Goal: Task Accomplishment & Management: Use online tool/utility

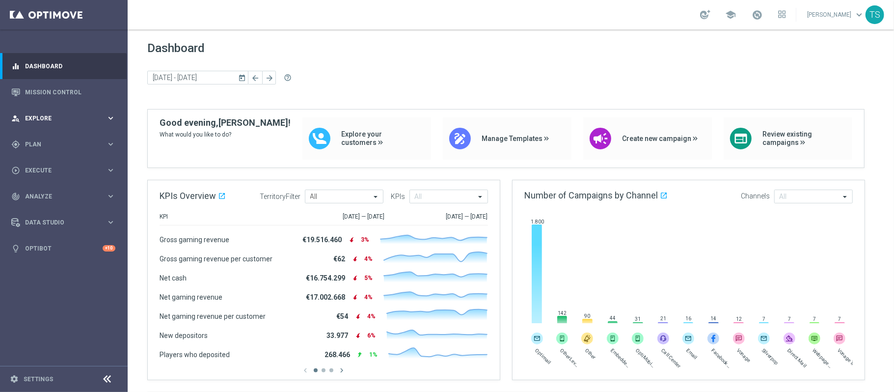
click at [111, 106] on div "person_search Explore keyboard_arrow_right" at bounding box center [63, 118] width 127 height 26
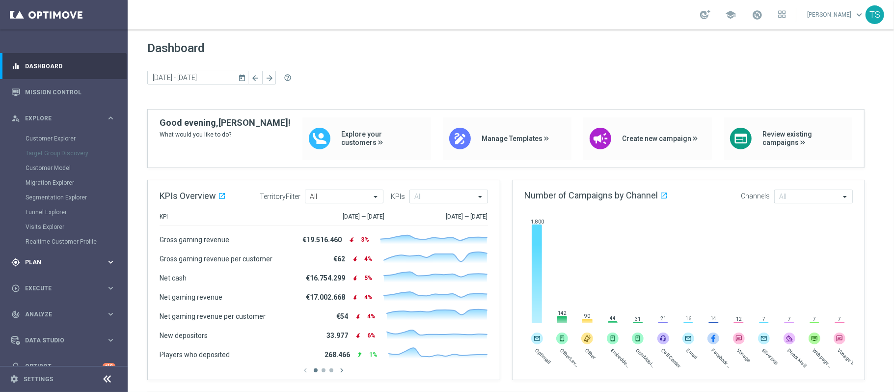
click at [48, 266] on div "gps_fixed Plan" at bounding box center [58, 262] width 95 height 9
click at [59, 193] on span "Templates" at bounding box center [61, 194] width 70 height 6
click at [48, 210] on link "Optimail" at bounding box center [66, 209] width 72 height 8
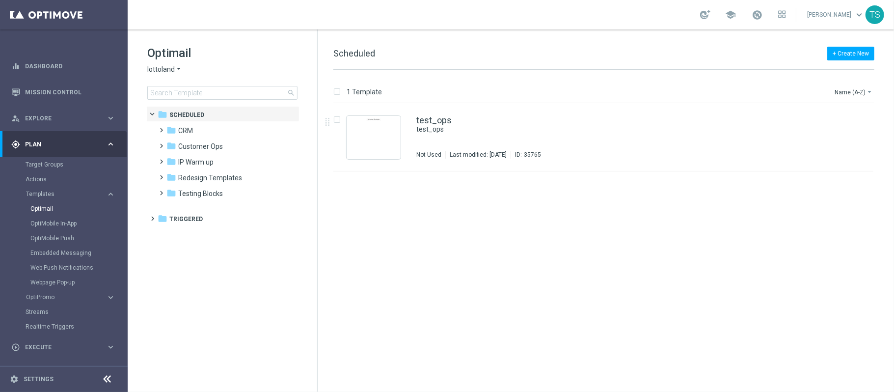
click at [162, 65] on span "lottoland" at bounding box center [160, 69] width 27 height 9
click at [0, 0] on span "Sorteonline.bet.br" at bounding box center [0, 0] width 0 height 0
click at [179, 118] on span "Scheduled" at bounding box center [186, 114] width 35 height 9
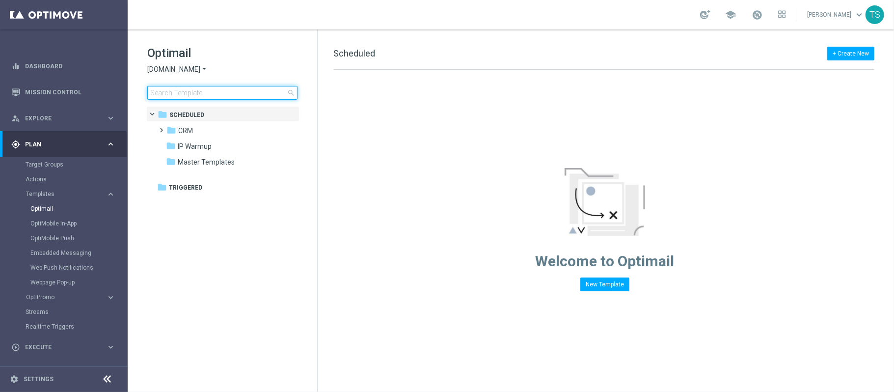
click at [219, 91] on input at bounding box center [222, 93] width 150 height 14
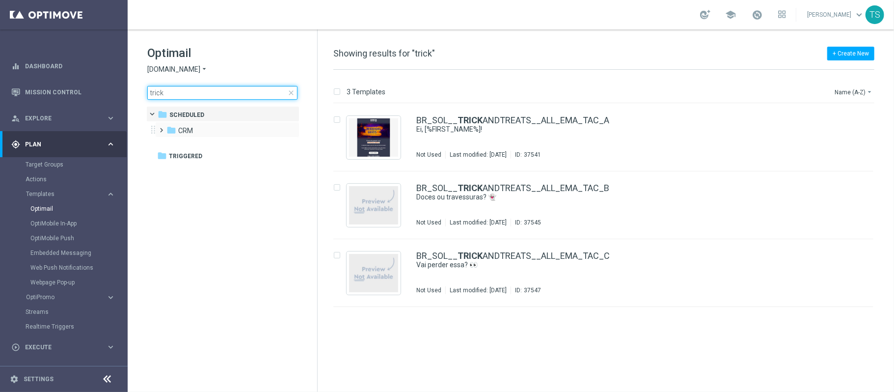
type input "trick"
click at [199, 123] on div "folder CRM more_vert" at bounding box center [227, 130] width 144 height 16
click at [201, 131] on div "folder CRM" at bounding box center [222, 130] width 113 height 11
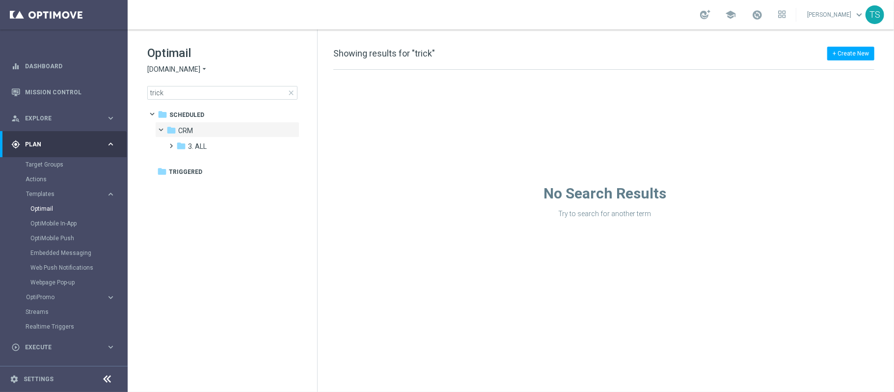
click at [212, 153] on div "folder Scheduled more_vert folder CRM more_vert" at bounding box center [222, 142] width 153 height 73
click at [216, 146] on div "folder 3. ALL" at bounding box center [228, 146] width 105 height 11
click at [245, 157] on div "folder S&G_TUESDAY_OCTOBER_ TRICK ANDTREATS" at bounding box center [234, 162] width 97 height 11
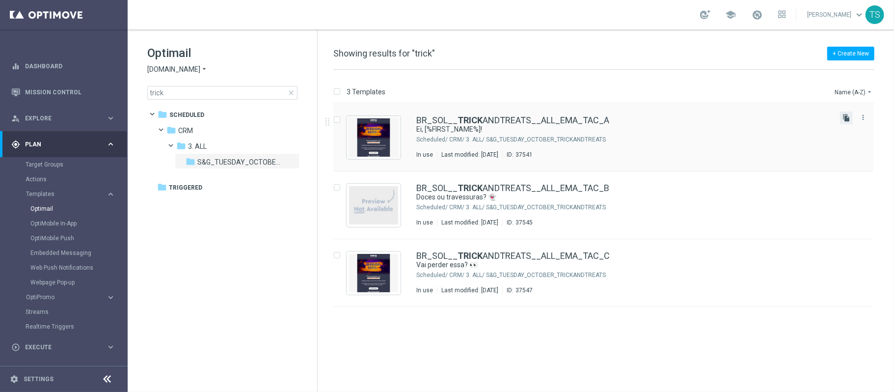
click at [848, 116] on icon "file_copy" at bounding box center [847, 118] width 8 height 8
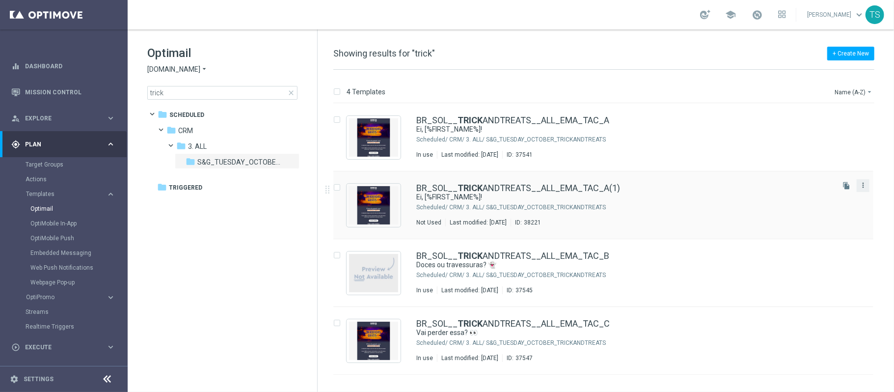
click at [862, 185] on icon "more_vert" at bounding box center [863, 185] width 8 height 8
click at [554, 187] on link "BR_SOL__ TRICK ANDTREATS__ALL_EMA_TAC_A(1)" at bounding box center [518, 188] width 204 height 9
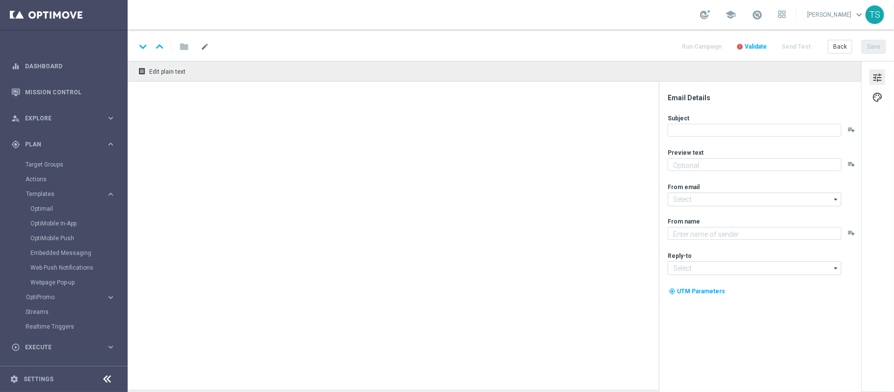
type textarea "Aqui tem 20 rodadas grátis 🔥"
type input "contato@email.sorteonline.bet.br"
type textarea "Sorte Online Betz"
type input "suporte@sorteonline.bet.br"
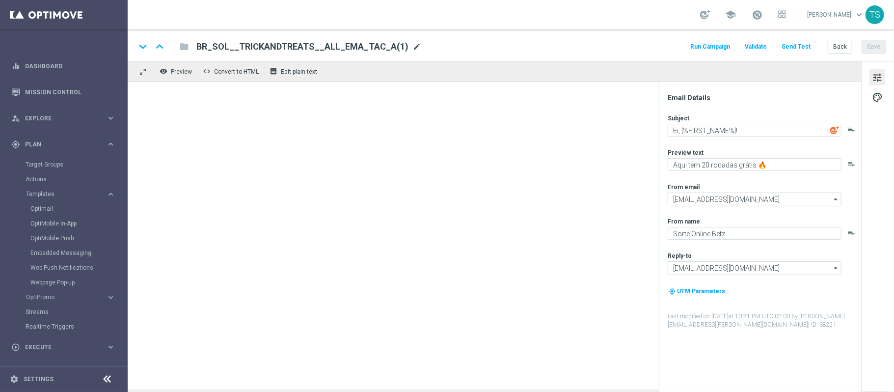
click at [412, 44] on span "mode_edit" at bounding box center [416, 46] width 9 height 9
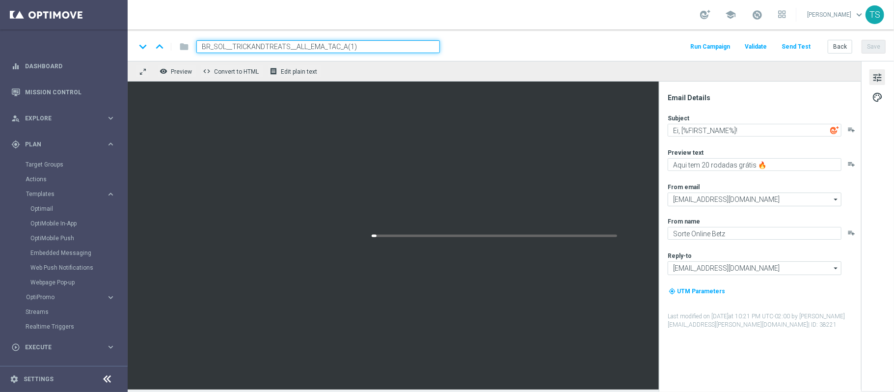
click at [372, 46] on input "BR_SOL__TRICKANDTREATS__ALL_EMA_TAC_A(1)" at bounding box center [318, 46] width 244 height 13
drag, startPoint x: 342, startPoint y: 48, endPoint x: 413, endPoint y: 50, distance: 71.2
click at [413, 50] on input "BR_SOL__TRICKANDTREATS__ALL_EMA_TAC_A(1)" at bounding box center [318, 46] width 244 height 13
type input "BR_SOL__TRICKANDTREATS__ALL_EMA_TAC_w42"
click at [574, 44] on div "keyboard_arrow_down keyboard_arrow_up folder BR_SOL__TRICKANDTREATS__ALL_EMA_TA…" at bounding box center [511, 46] width 750 height 13
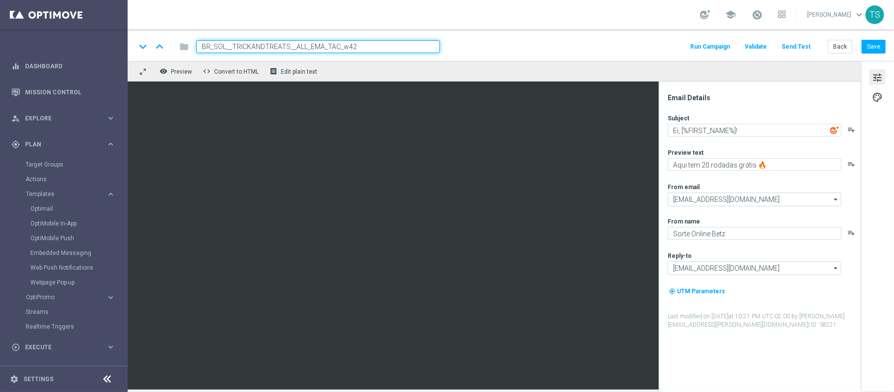
click at [320, 49] on input "BR_SOL__TRICKANDTREATS__ALL_EMA_TAC_w42" at bounding box center [318, 46] width 244 height 13
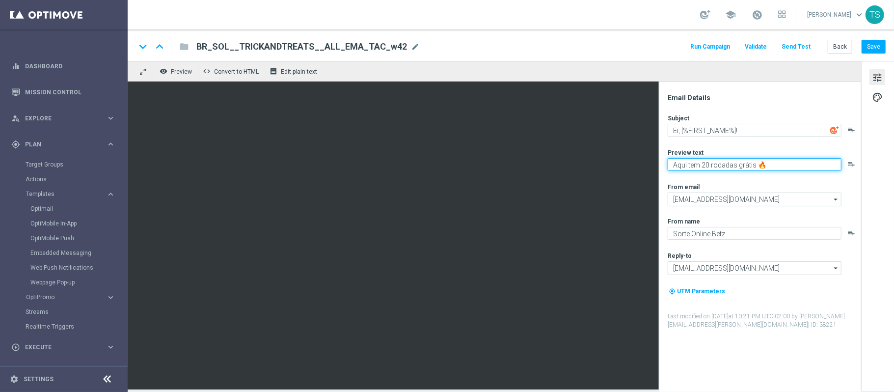
drag, startPoint x: 776, startPoint y: 177, endPoint x: 861, endPoint y: 179, distance: 85.5
click at [861, 179] on div "Email Details Subject Ei, [%FIRST_NAME%]! playlist_add Preview text Aqui tem 20…" at bounding box center [877, 225] width 33 height 329
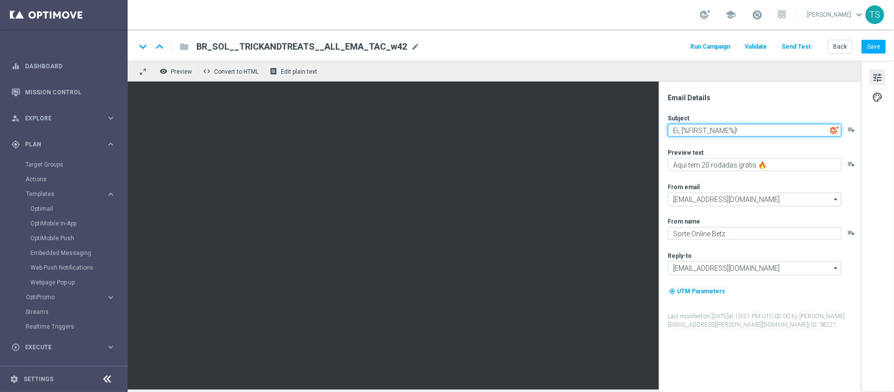
drag, startPoint x: 755, startPoint y: 132, endPoint x: 651, endPoint y: 131, distance: 104.6
click at [676, 131] on textarea "Ei, [%FIRST_NAME%]!" at bounding box center [755, 130] width 174 height 13
paste textarea "20 rodadas grátis 🔥"
type textarea "20 rodadas grátis 🔥"
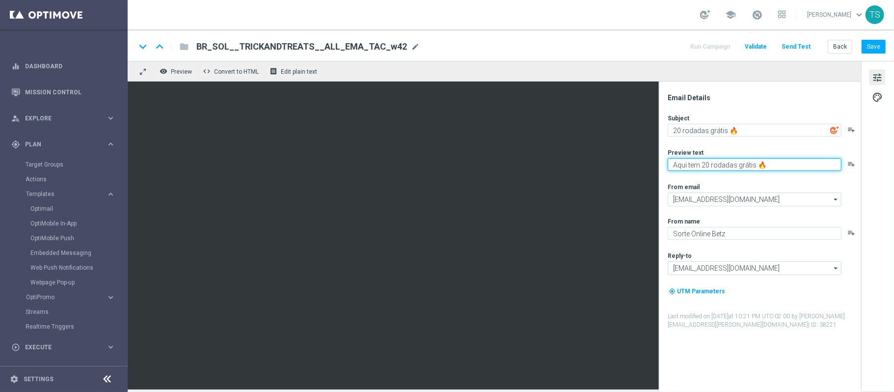
drag, startPoint x: 673, startPoint y: 164, endPoint x: 841, endPoint y: 156, distance: 168.1
click at [841, 156] on div "Preview text Aqui tem 20 rodadas grátis 🔥 playlist_add" at bounding box center [764, 159] width 192 height 23
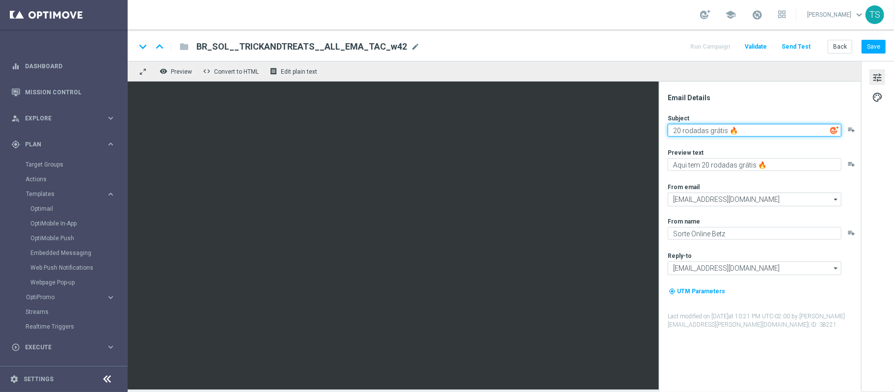
click at [673, 129] on textarea "20 rodadas grátis 🔥" at bounding box center [755, 130] width 174 height 13
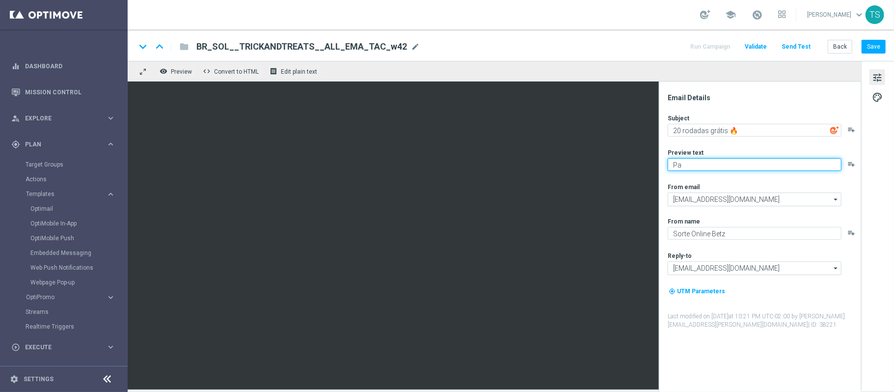
type textarea "P"
click at [709, 164] on textarea "No clima dp Halloween" at bounding box center [755, 164] width 174 height 13
type textarea "No clima do Halloween"
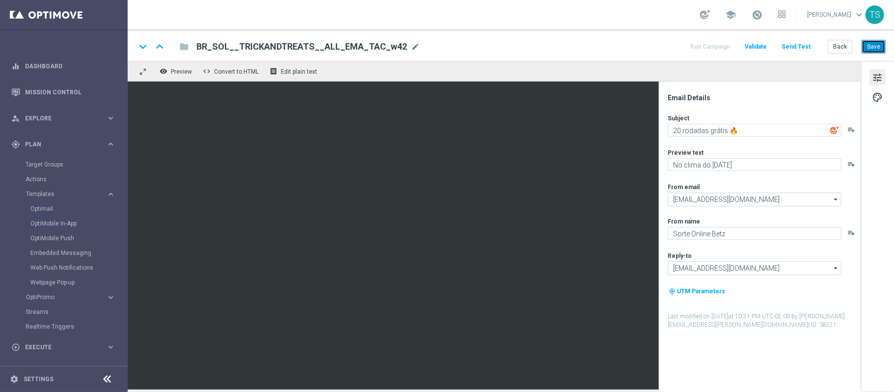
click at [879, 48] on button "Save" at bounding box center [874, 47] width 24 height 14
click at [725, 44] on button "Run Campaign" at bounding box center [710, 46] width 43 height 13
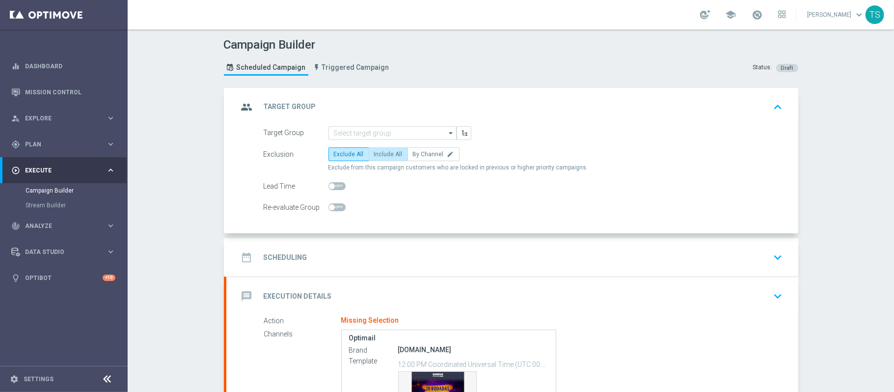
click at [380, 156] on span "Include All" at bounding box center [388, 154] width 28 height 7
click at [380, 156] on input "Include All" at bounding box center [377, 156] width 6 height 6
radio input "true"
click at [407, 137] on input at bounding box center [393, 133] width 128 height 14
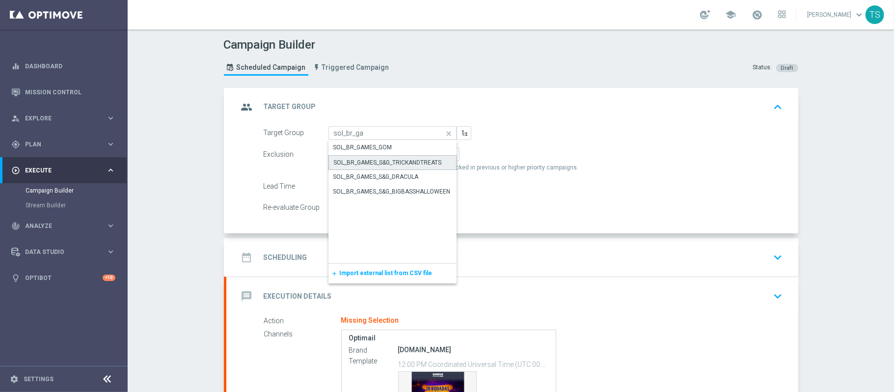
click at [409, 164] on div "SOL_BR_GAMES_S&G_TRICKANDTREATS" at bounding box center [388, 162] width 108 height 9
type input "SOL_BR_GAMES_S&G_TRICKANDTREATS"
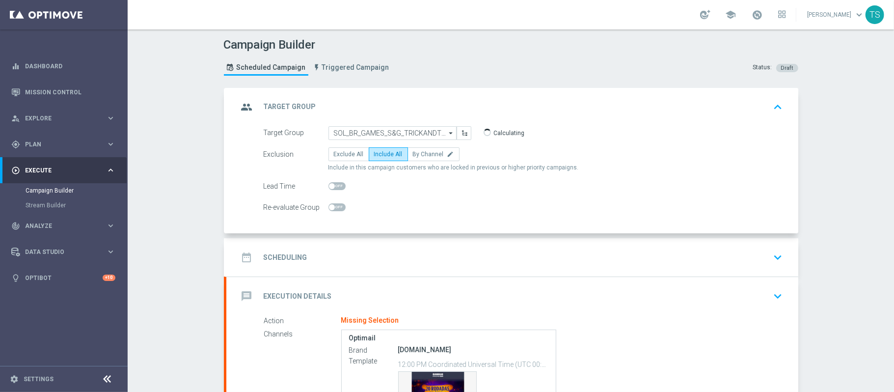
scroll to position [65, 0]
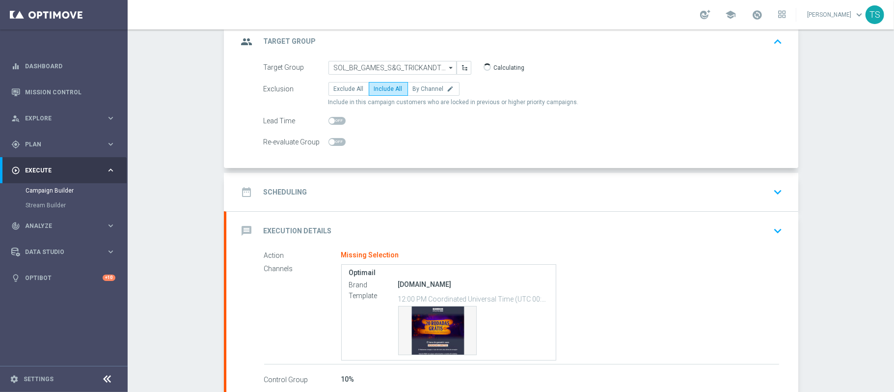
click at [776, 195] on icon "keyboard_arrow_down" at bounding box center [778, 192] width 15 height 15
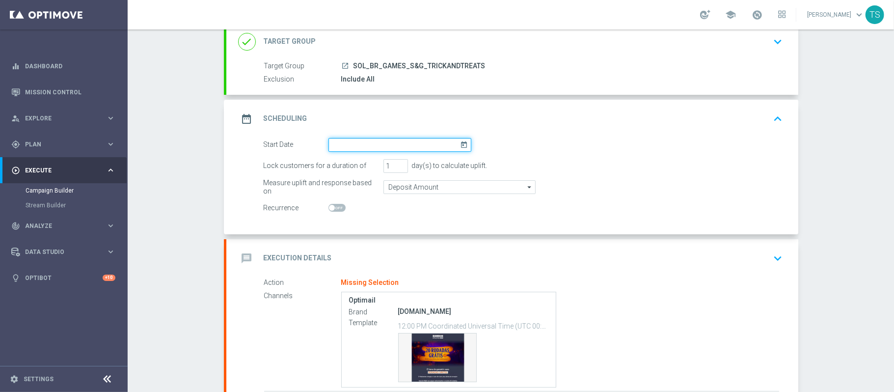
click at [453, 140] on input at bounding box center [400, 145] width 143 height 14
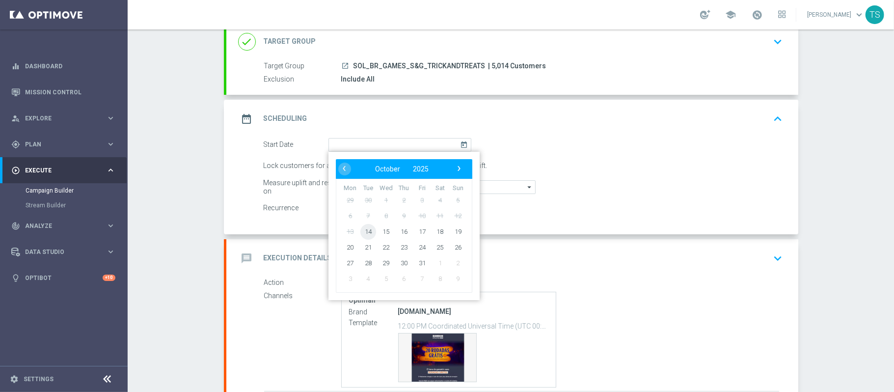
click at [360, 229] on span "14" at bounding box center [368, 231] width 16 height 16
type input "14 Oct 2025"
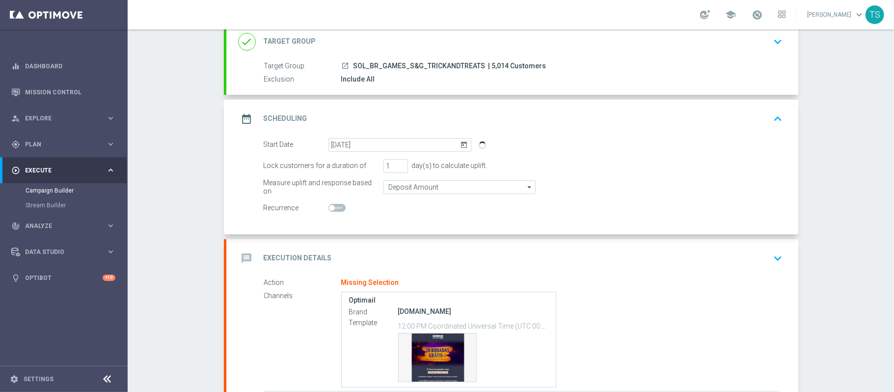
click at [771, 49] on button "keyboard_arrow_down" at bounding box center [778, 41] width 17 height 19
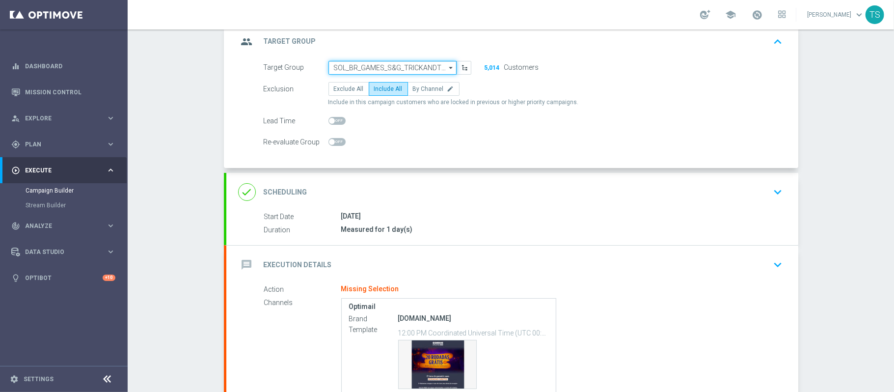
click at [415, 68] on input "SOL_BR_GAMES_S&G_TRICKANDTREATS" at bounding box center [393, 68] width 128 height 14
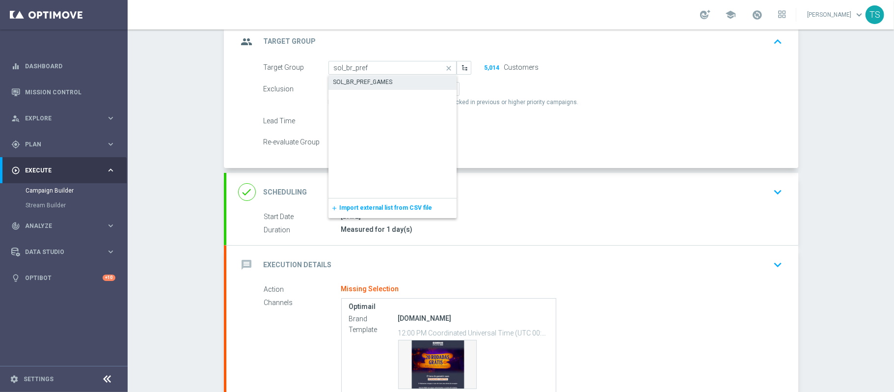
drag, startPoint x: 405, startPoint y: 75, endPoint x: 408, endPoint y: 87, distance: 13.1
click at [408, 87] on div "SOL_BR_PREF_GAMES" at bounding box center [393, 82] width 129 height 14
type input "SOL_BR_PREF_GAMES"
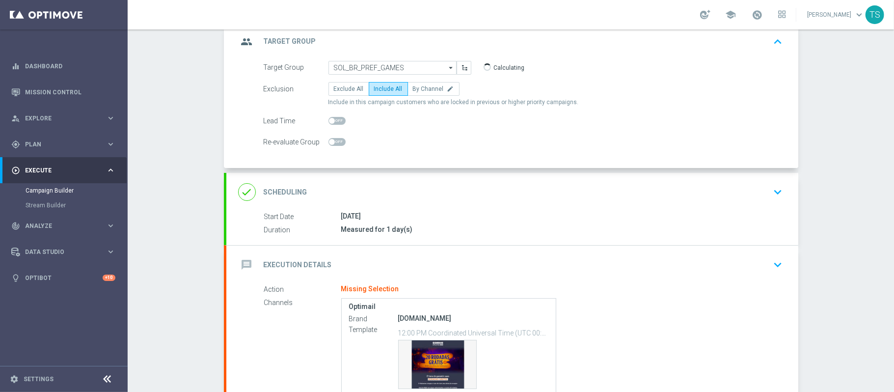
click at [831, 101] on div "Campaign Builder Scheduled Campaign Triggered Campaign Status: Draft group Targ…" at bounding box center [511, 210] width 767 height 362
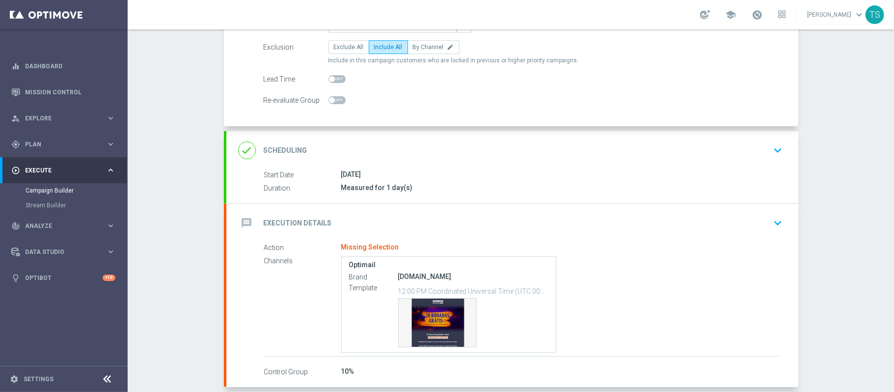
scroll to position [131, 0]
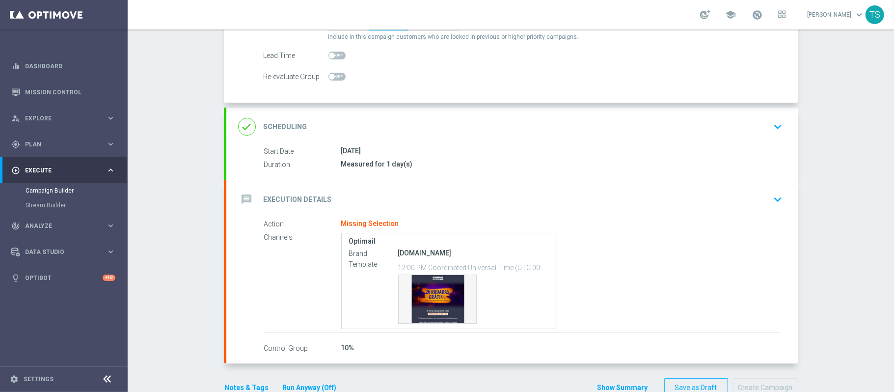
click at [763, 195] on div "message Execution Details keyboard_arrow_down" at bounding box center [512, 199] width 548 height 19
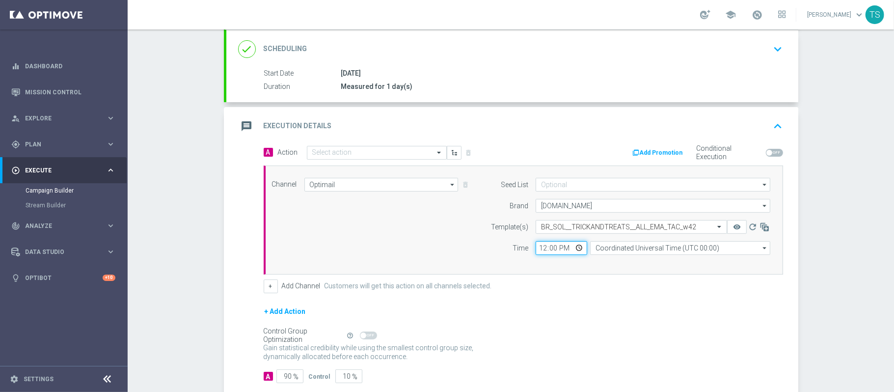
click at [554, 249] on input "12:00" at bounding box center [562, 248] width 52 height 14
type input "18:00"
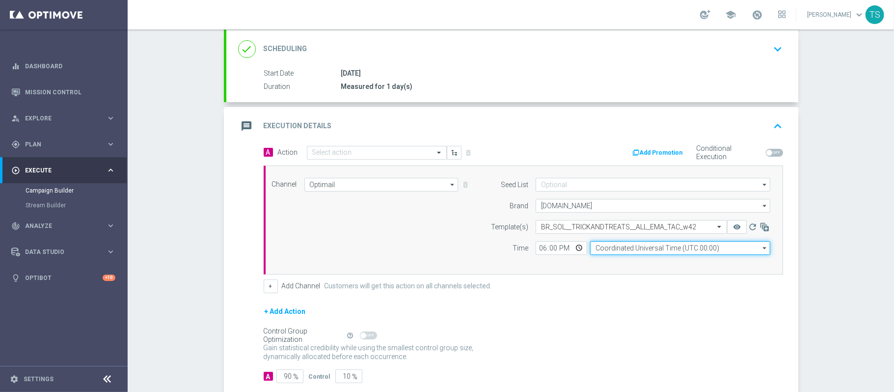
click at [729, 246] on input "Coordinated Universal Time (UTC 00:00)" at bounding box center [680, 248] width 180 height 14
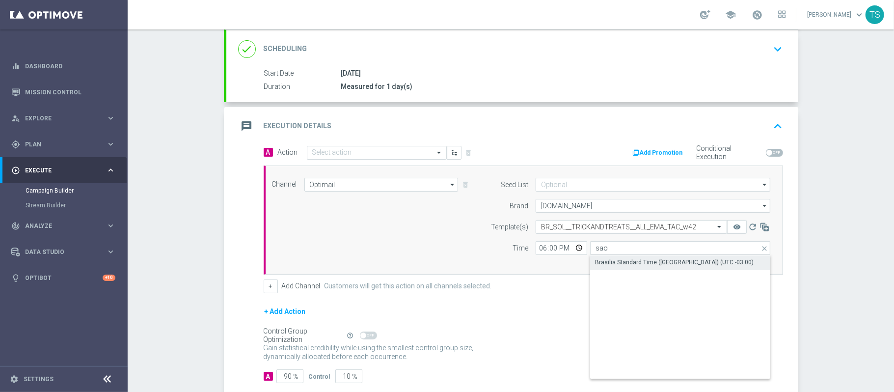
click at [702, 264] on div "Brasilia Standard Time (Sao Paulo) (UTC -03:00)" at bounding box center [674, 262] width 159 height 9
type input "Brasilia Standard Time (Sao Paulo) (UTC -03:00)"
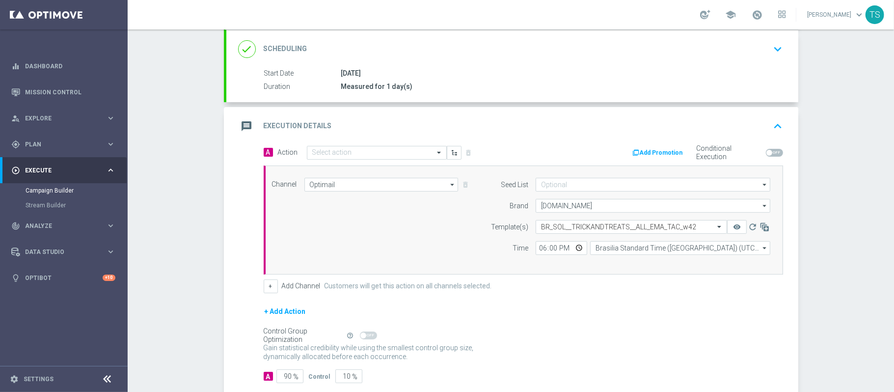
click at [865, 216] on div "Campaign Builder Scheduled Campaign Triggered Campaign Status: Draft done Targe…" at bounding box center [511, 210] width 767 height 362
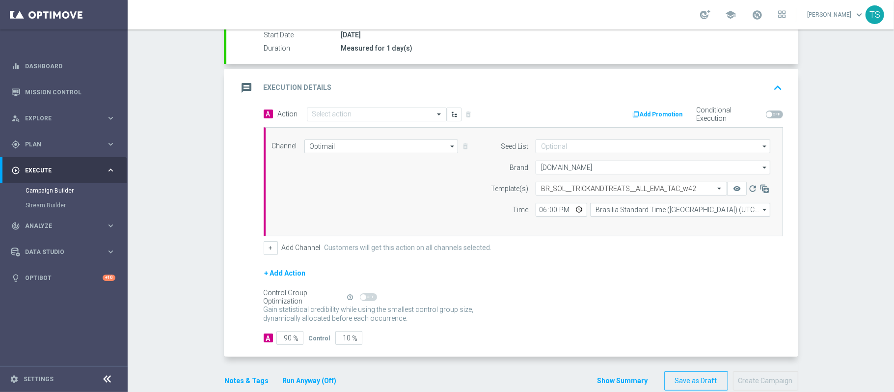
scroll to position [190, 0]
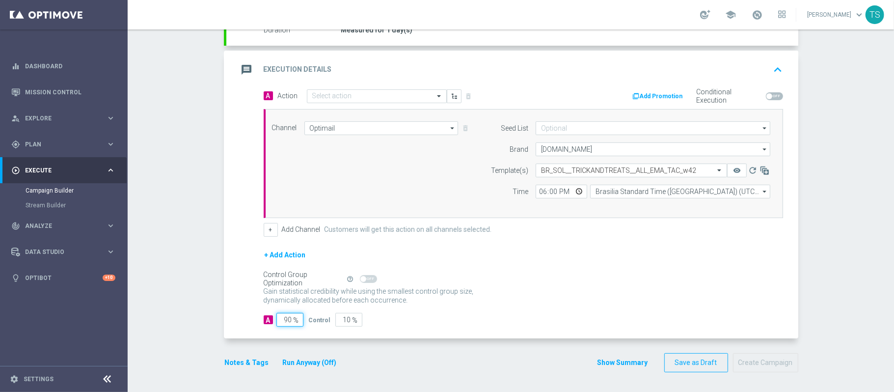
drag, startPoint x: 285, startPoint y: 315, endPoint x: 338, endPoint y: 308, distance: 53.9
click at [336, 314] on div "A 90 % Control 10 %" at bounding box center [524, 320] width 520 height 14
type input "10"
type input "90"
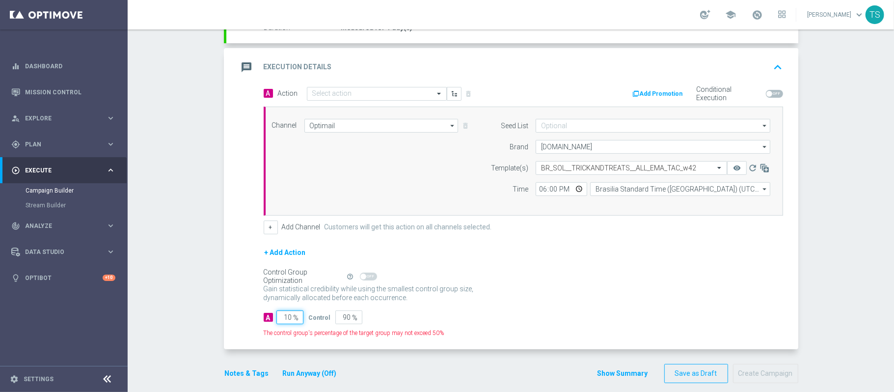
type input "100"
type input "0"
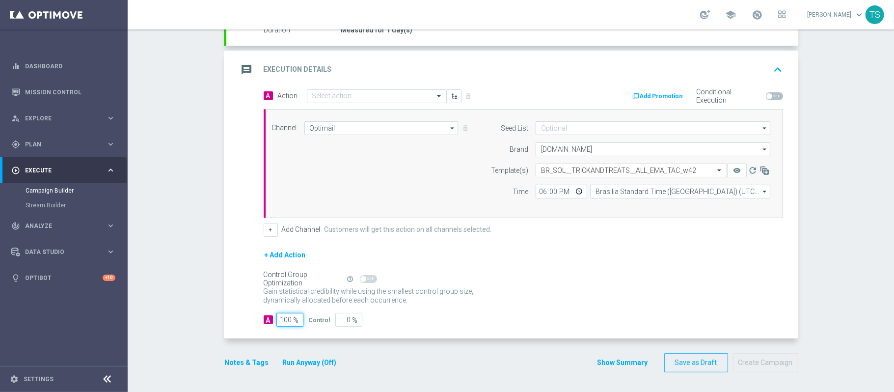
type input "100"
click at [855, 195] on div "Campaign Builder Scheduled Campaign Triggered Campaign Status: Draft done Targe…" at bounding box center [511, 210] width 767 height 362
click at [391, 92] on input "text" at bounding box center [367, 96] width 110 height 8
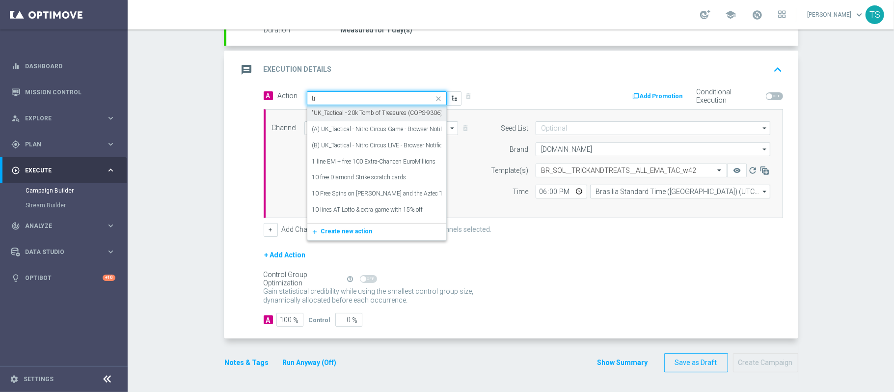
type input "t"
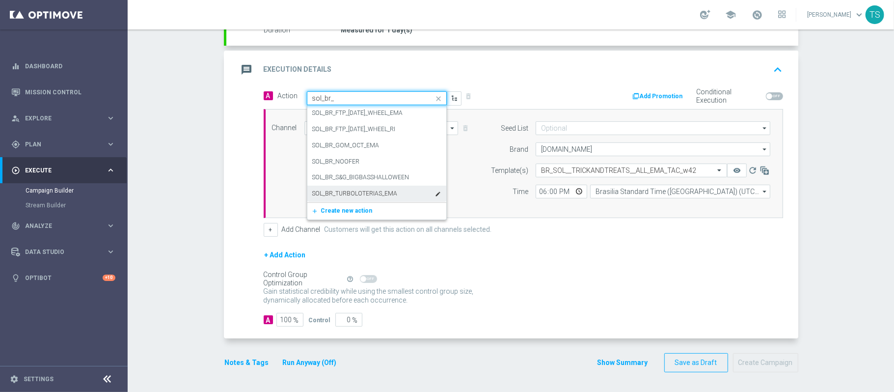
type input "sol_br_s"
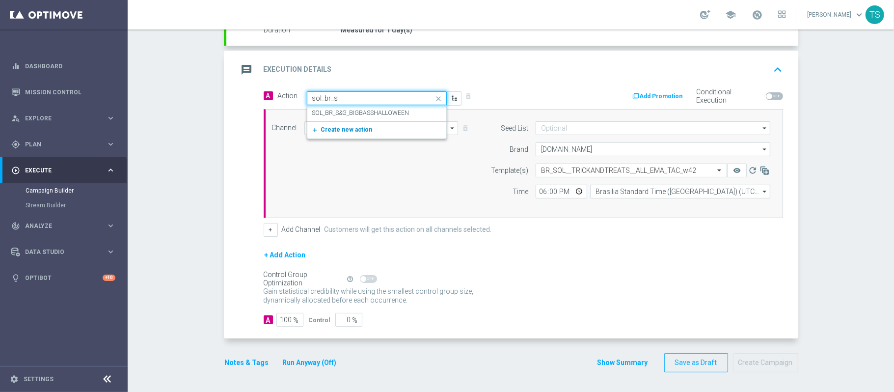
click at [361, 126] on span "Create new action" at bounding box center [347, 129] width 52 height 7
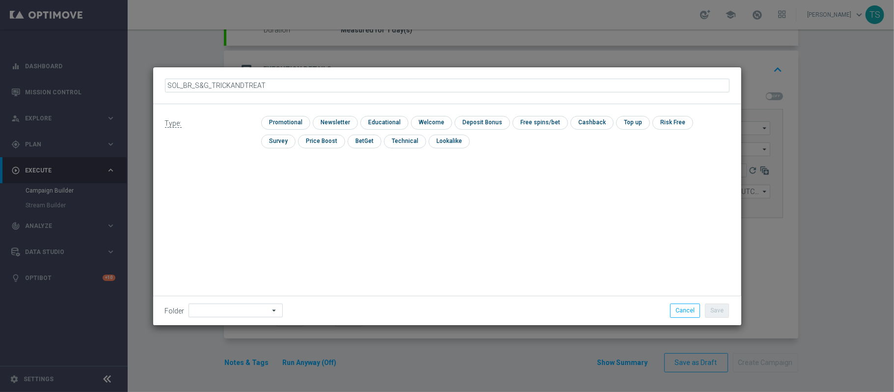
type input "SOL_BR_S&G_TRICKANDTREATS"
click at [300, 120] on input "checkbox" at bounding box center [284, 122] width 47 height 13
checkbox input "true"
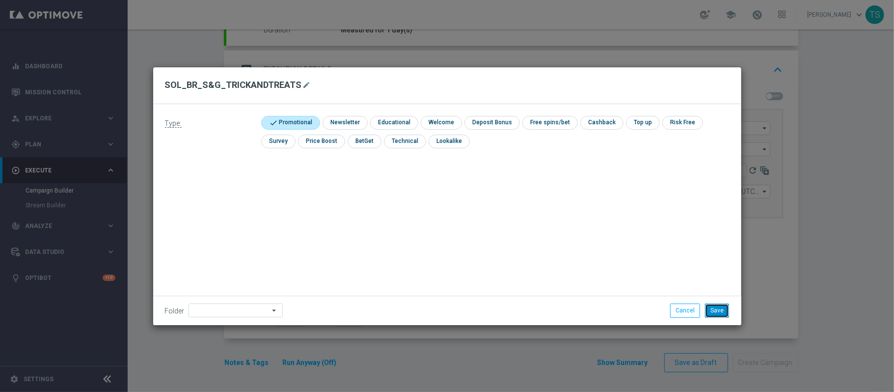
click at [709, 313] on button "Save" at bounding box center [717, 310] width 24 height 14
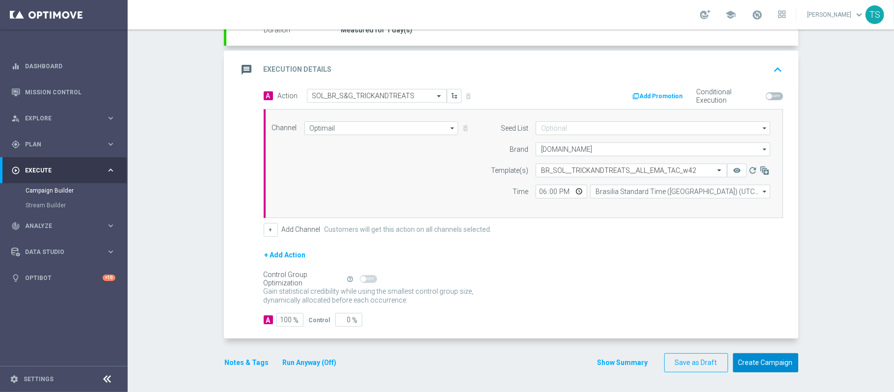
click at [764, 368] on button "Create Campaign" at bounding box center [765, 362] width 65 height 19
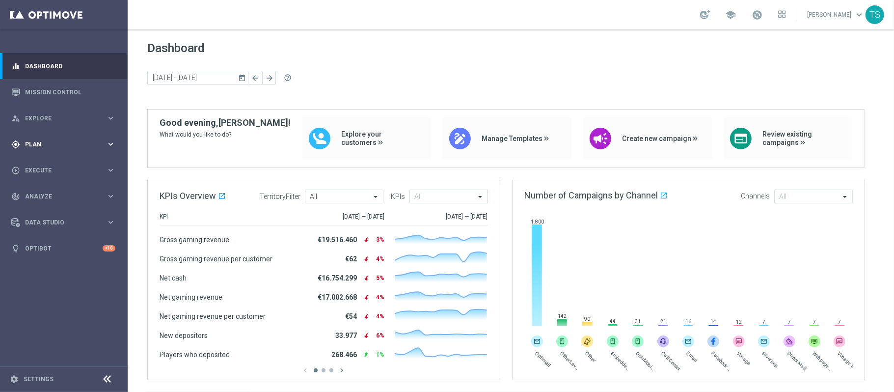
click at [36, 142] on span "Plan" at bounding box center [65, 144] width 81 height 6
click at [45, 164] on link "Target Groups" at bounding box center [64, 165] width 77 height 8
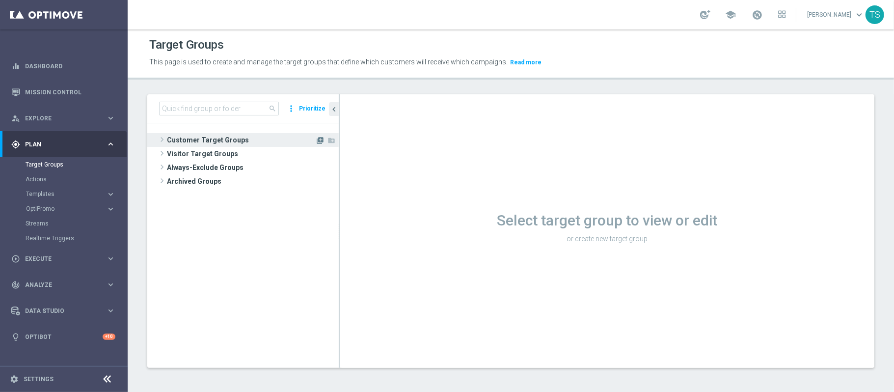
click at [317, 142] on icon "library_add" at bounding box center [320, 141] width 8 height 8
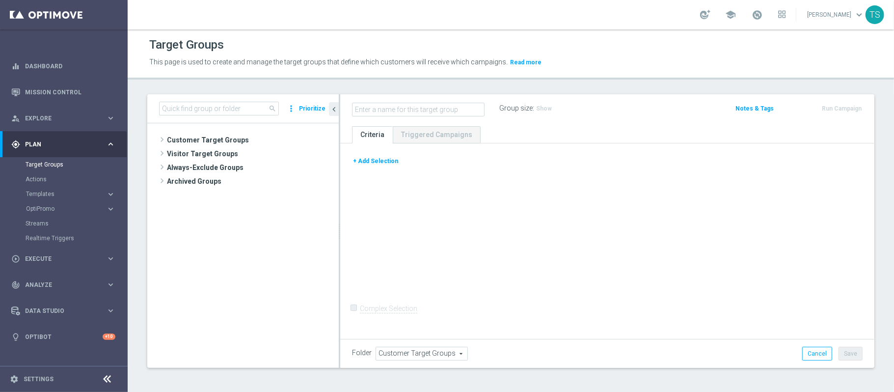
click at [367, 162] on button "+ Add Selection" at bounding box center [375, 161] width 47 height 11
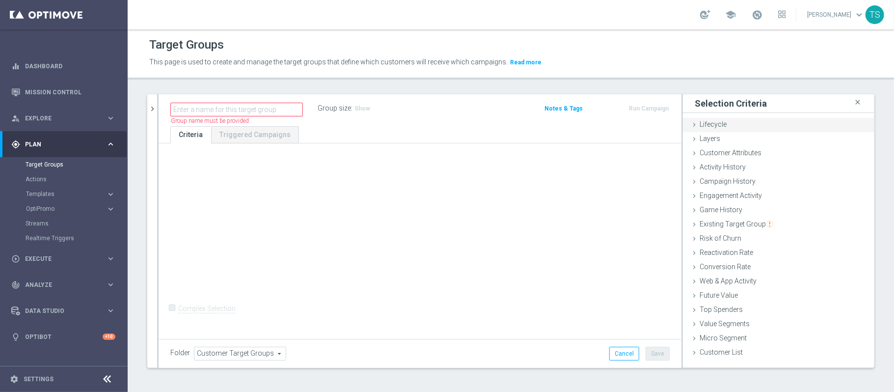
click at [670, 128] on div "Lifecycle done" at bounding box center [779, 125] width 192 height 15
click at [670, 126] on div "Lifecycle done" at bounding box center [779, 125] width 192 height 15
click at [670, 138] on div "Layers done" at bounding box center [779, 139] width 192 height 15
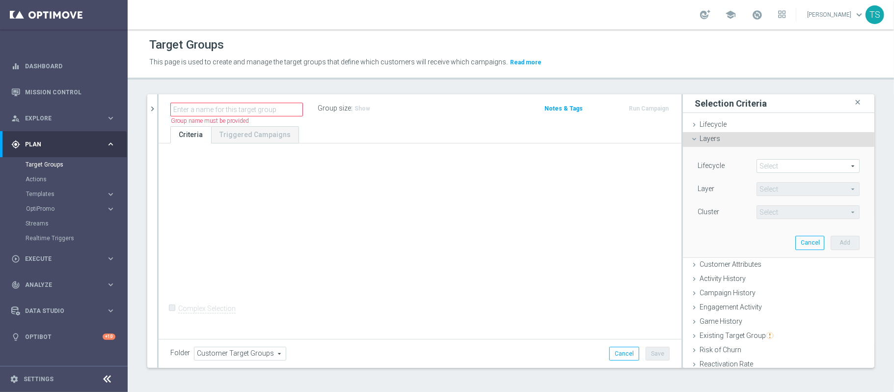
click at [670, 169] on span at bounding box center [808, 166] width 102 height 13
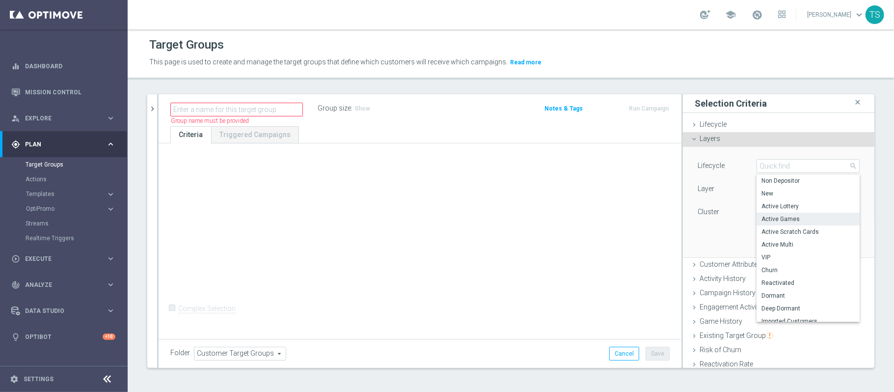
click at [670, 219] on span "Active Games" at bounding box center [808, 219] width 93 height 8
type input "Active Games"
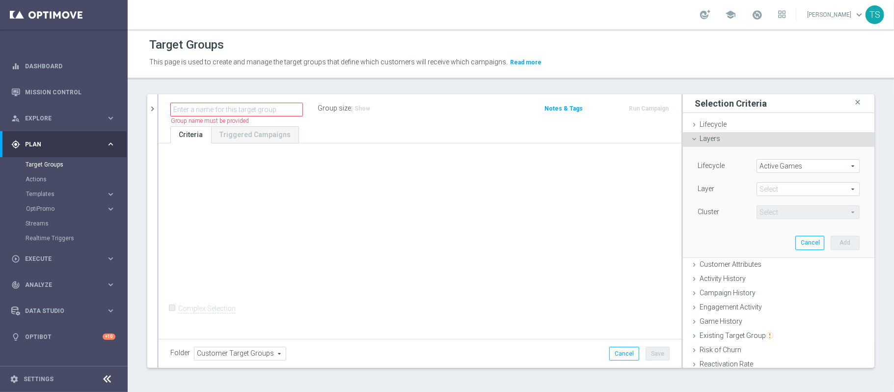
click at [670, 188] on span at bounding box center [808, 189] width 102 height 13
click at [670, 218] on span "Games Activity" at bounding box center [808, 217] width 93 height 8
type input "Games Activity"
click at [670, 214] on span at bounding box center [808, 212] width 102 height 13
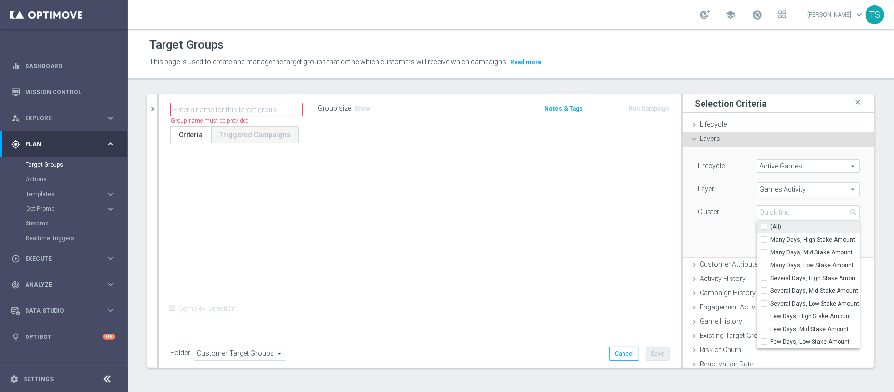
click at [670, 225] on label "(All)" at bounding box center [814, 226] width 89 height 13
click at [670, 225] on input "(All)" at bounding box center [767, 227] width 6 height 6
checkbox input "true"
type input "Selected 9 of 9"
checkbox input "true"
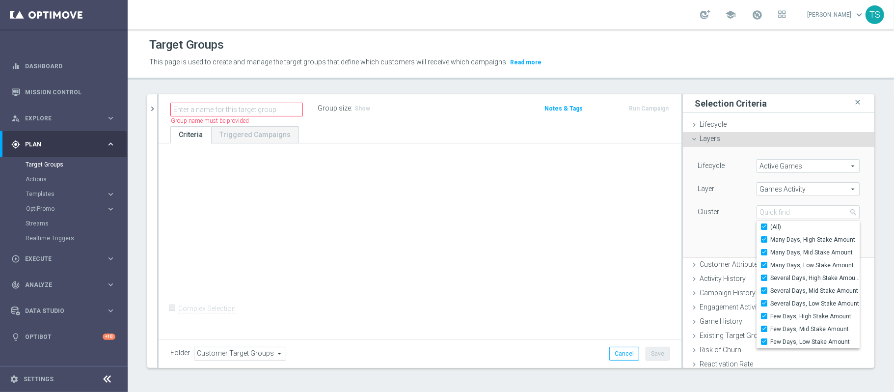
checkbox input "true"
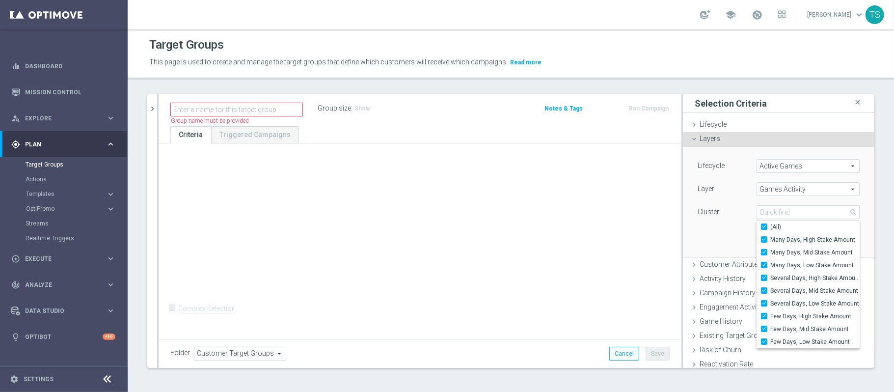
checkbox input "true"
click at [670, 238] on div "Lifecycle Active Games Active Games arrow_drop_down search Layer Games Activity…" at bounding box center [778, 202] width 177 height 110
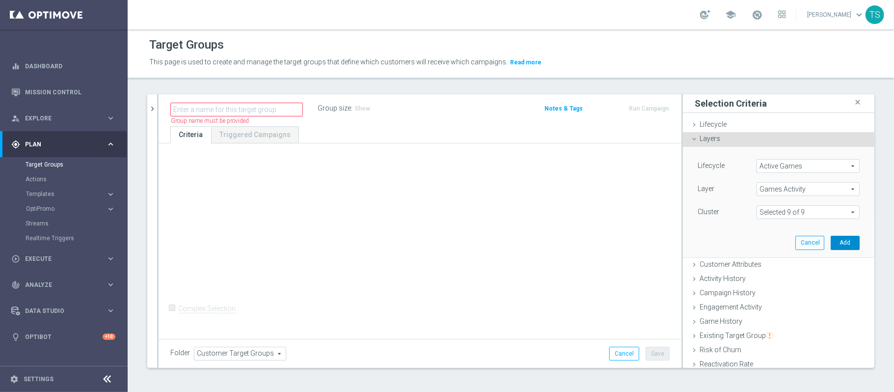
click at [670, 249] on button "Add" at bounding box center [845, 243] width 29 height 14
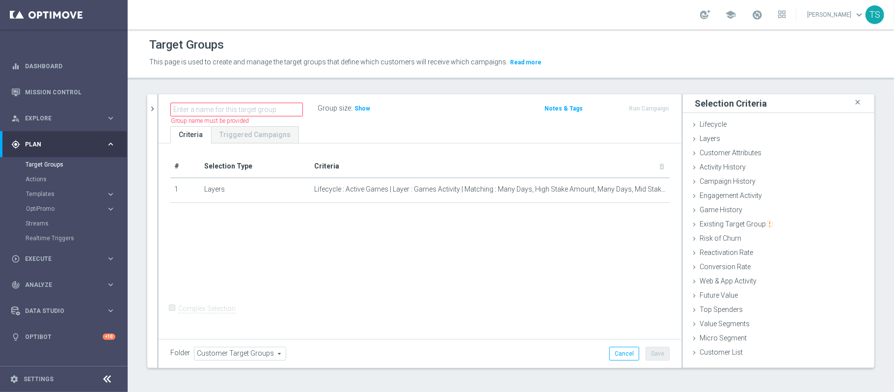
click at [367, 112] on h3 "Show" at bounding box center [363, 108] width 18 height 11
click at [471, 294] on div "# Selection Type Criteria delete_forever 1 Layers Lifecycle : Active Games | La…" at bounding box center [420, 239] width 523 height 193
click at [670, 227] on span "Existing Target Group" at bounding box center [737, 224] width 74 height 8
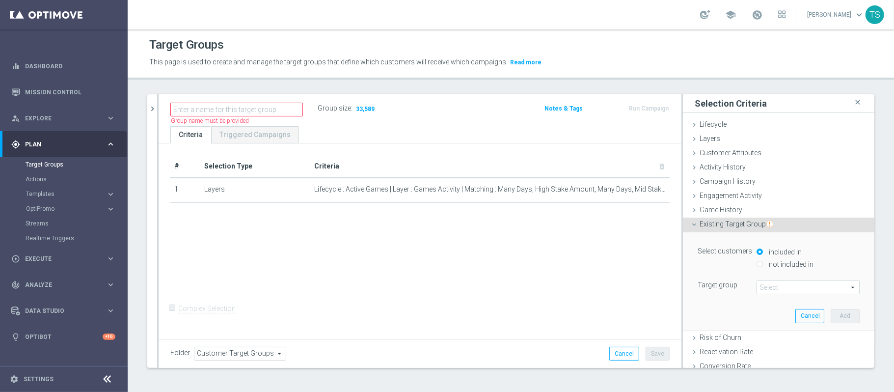
click at [670, 266] on label "not included in" at bounding box center [790, 264] width 47 height 9
click at [670, 266] on input "not included in" at bounding box center [760, 264] width 6 height 6
radio input "true"
click at [670, 254] on label "included in" at bounding box center [784, 251] width 35 height 9
click at [670, 254] on input "included in" at bounding box center [760, 251] width 6 height 6
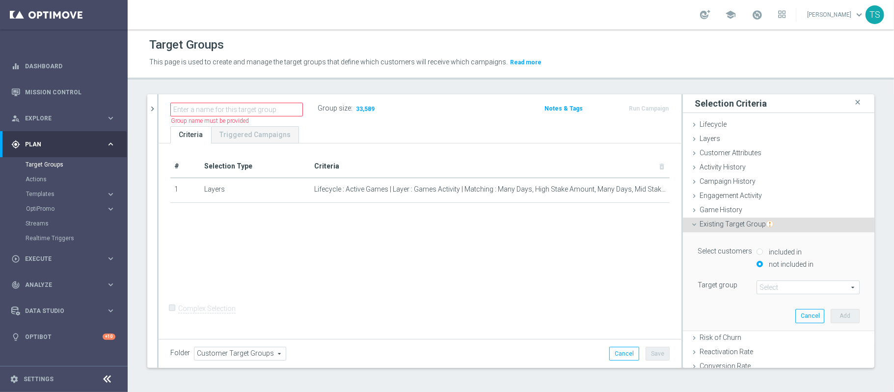
radio input "true"
click at [670, 289] on span at bounding box center [808, 287] width 102 height 13
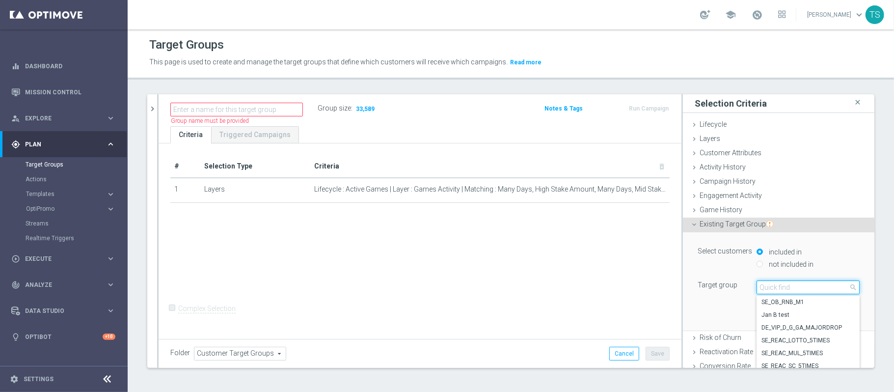
click at [670, 289] on input "search" at bounding box center [808, 287] width 103 height 14
type input "sol_br_al"
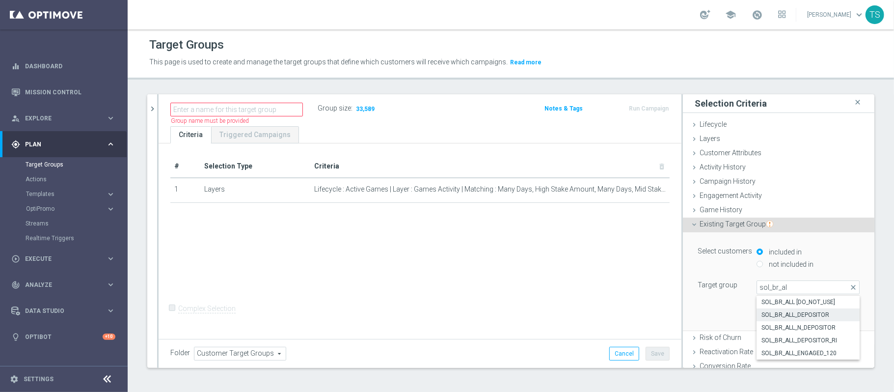
click at [670, 294] on span "SOL_BR_ALL_DEPOSITOR" at bounding box center [808, 315] width 93 height 8
type input "SOL_BR_ALL_DEPOSITOR"
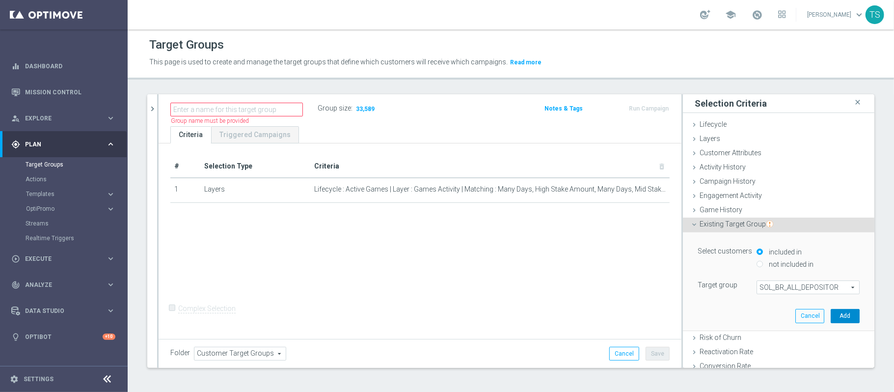
click at [670, 294] on button "Add" at bounding box center [845, 316] width 29 height 14
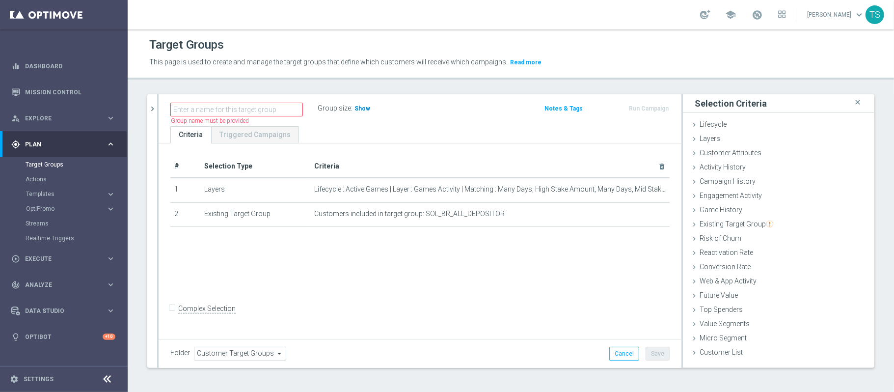
click at [361, 105] on span "Show" at bounding box center [363, 108] width 16 height 7
click at [670, 136] on div "Layers done selection saved" at bounding box center [779, 139] width 192 height 15
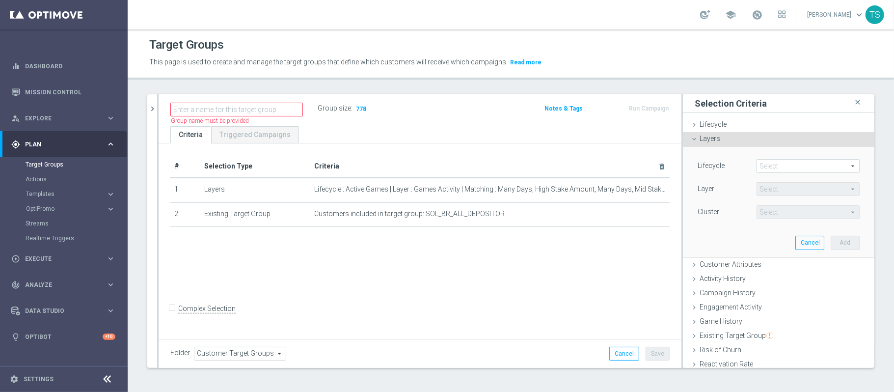
click at [670, 165] on span at bounding box center [808, 166] width 102 height 13
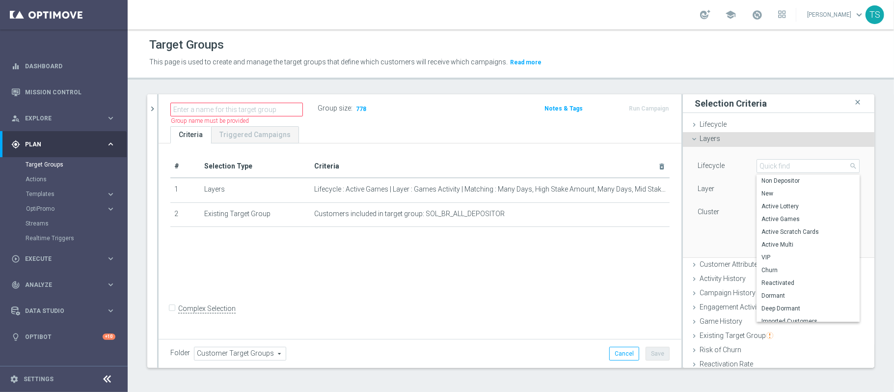
scroll to position [6, 0]
click at [670, 239] on span "Active Multi" at bounding box center [808, 239] width 93 height 8
type input "Active Multi"
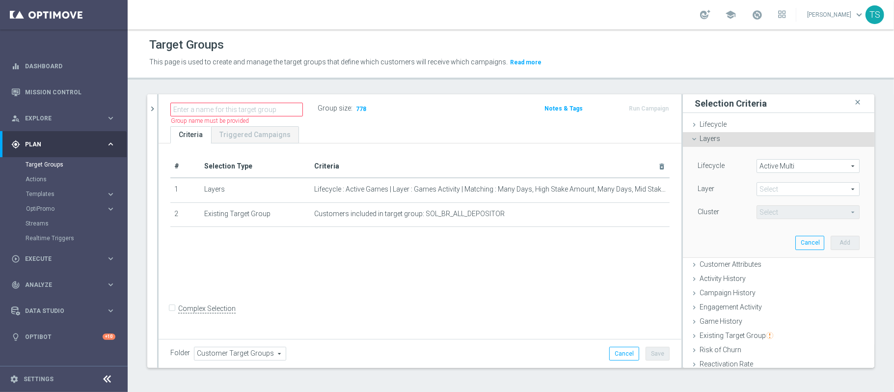
click at [670, 189] on span at bounding box center [808, 189] width 102 height 13
click at [670, 240] on span "Product Preference" at bounding box center [808, 242] width 93 height 8
click at [670, 216] on span at bounding box center [808, 212] width 102 height 13
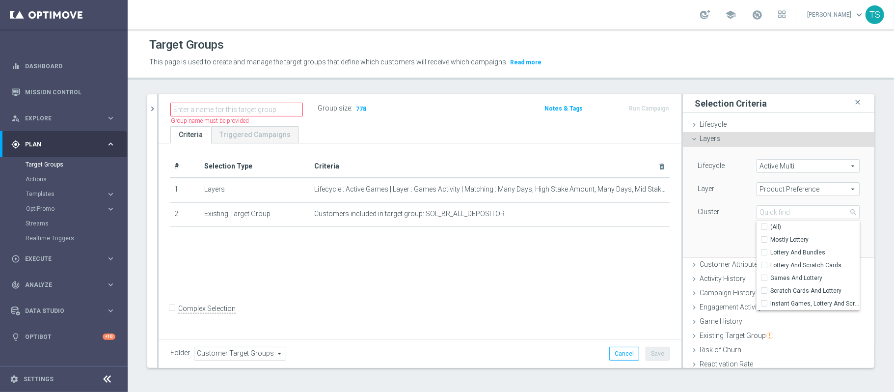
click at [670, 191] on span "Product Preference" at bounding box center [808, 189] width 102 height 13
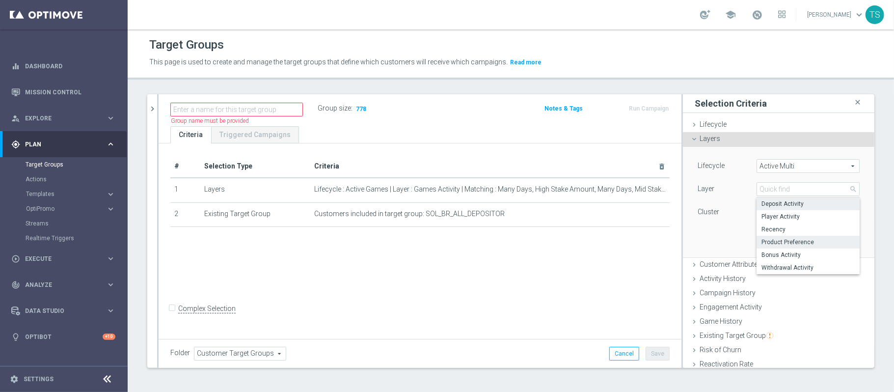
click at [670, 205] on span "Deposit Activity" at bounding box center [808, 204] width 93 height 8
type input "Deposit Activity"
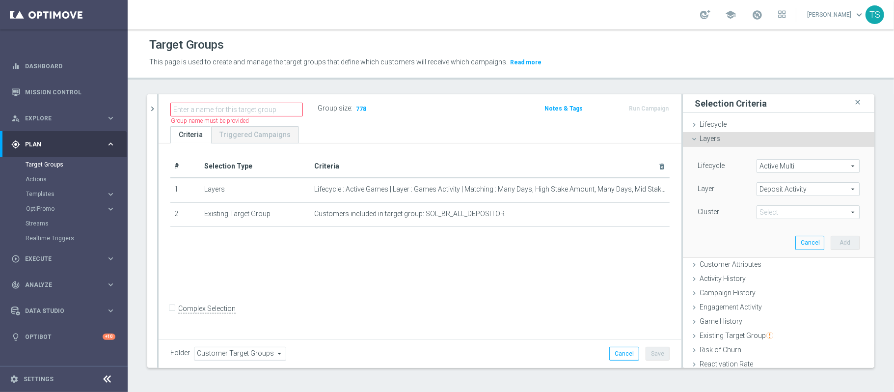
click at [670, 207] on span at bounding box center [808, 212] width 102 height 13
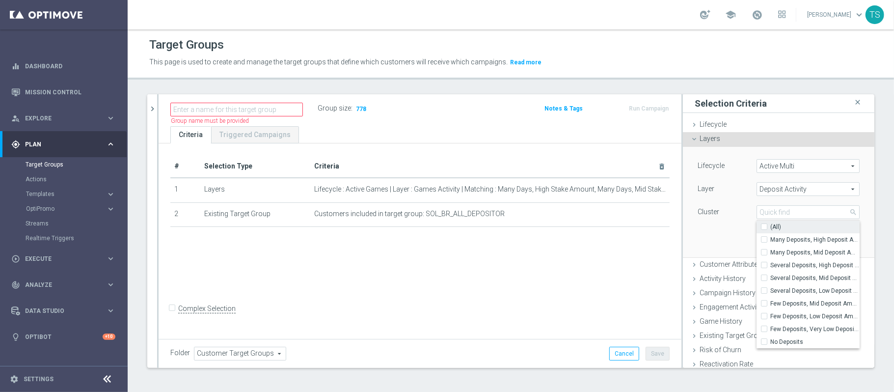
click at [670, 229] on input "(All)" at bounding box center [767, 227] width 6 height 6
checkbox input "true"
type input "Selected 9 of 9"
checkbox input "true"
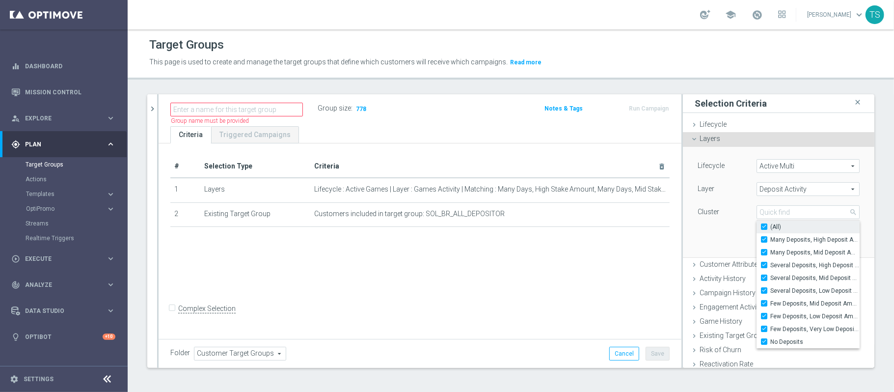
checkbox input "true"
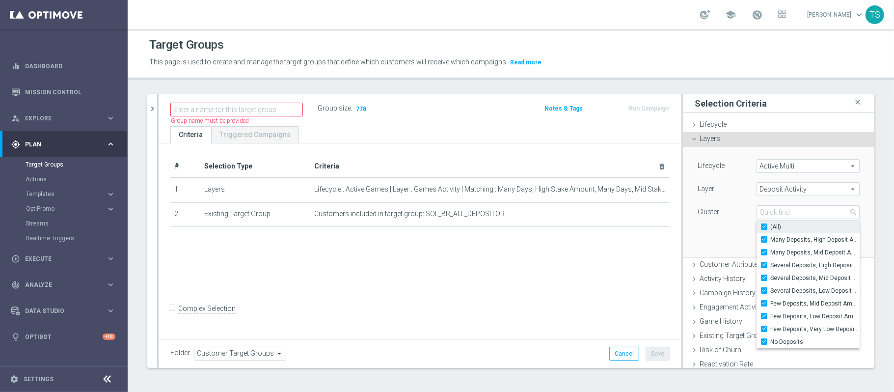
checkbox input "true"
click at [670, 294] on label "No Deposits" at bounding box center [814, 341] width 89 height 13
click at [670, 294] on input "No Deposits" at bounding box center [767, 342] width 6 height 6
checkbox input "false"
type input "Selected 8 of 9"
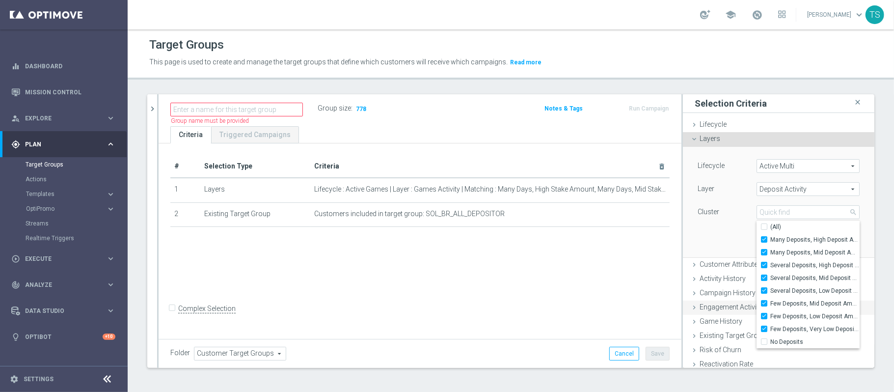
checkbox input "false"
click at [670, 232] on div "Lifecycle Active Multi Active Multi arrow_drop_down search Layer Deposit Activi…" at bounding box center [778, 202] width 177 height 110
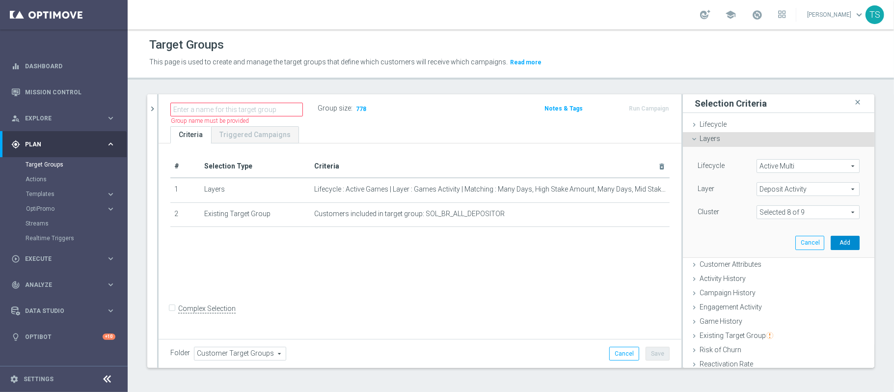
click at [670, 248] on button "Add" at bounding box center [845, 243] width 29 height 14
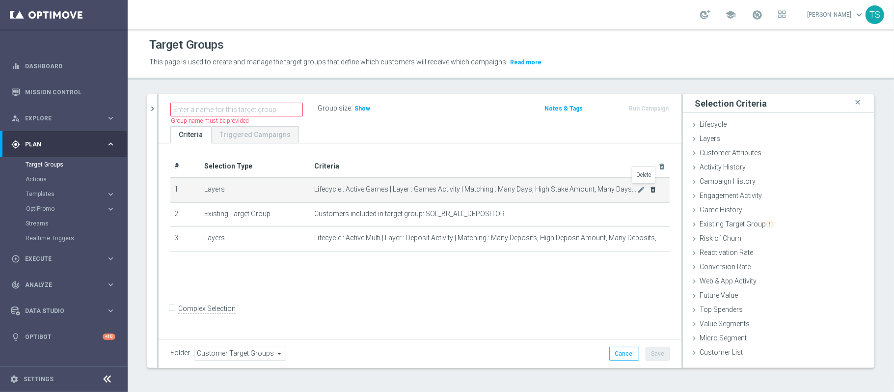
click at [650, 191] on icon "delete_forever" at bounding box center [654, 190] width 8 height 8
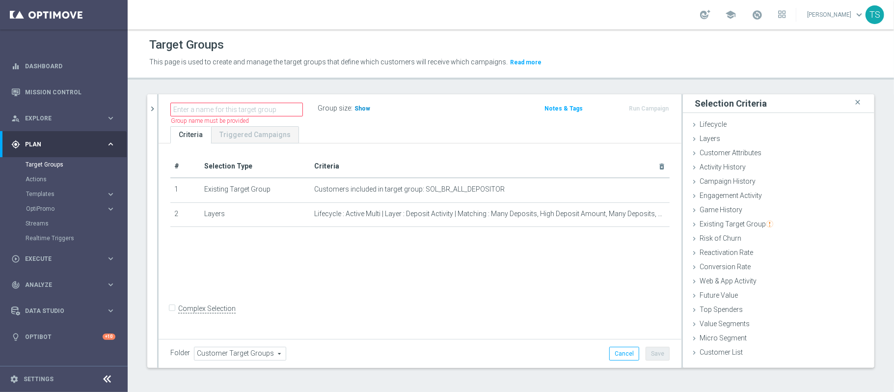
click at [365, 109] on span "Show" at bounding box center [363, 108] width 16 height 7
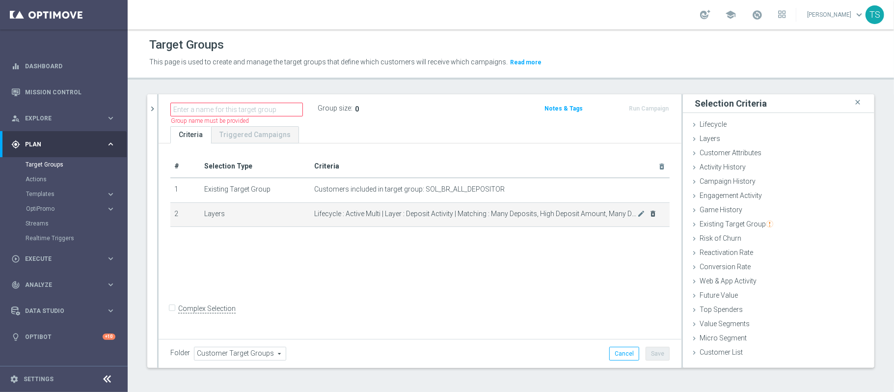
click at [650, 216] on icon "delete_forever" at bounding box center [654, 214] width 8 height 8
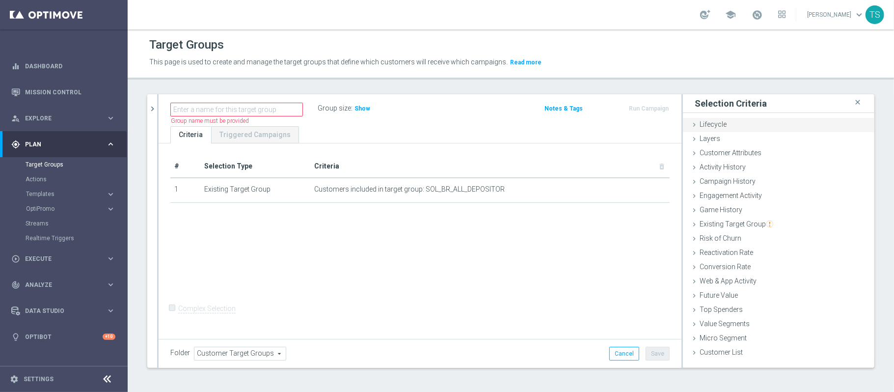
click at [670, 122] on div "Lifecycle done" at bounding box center [779, 125] width 192 height 15
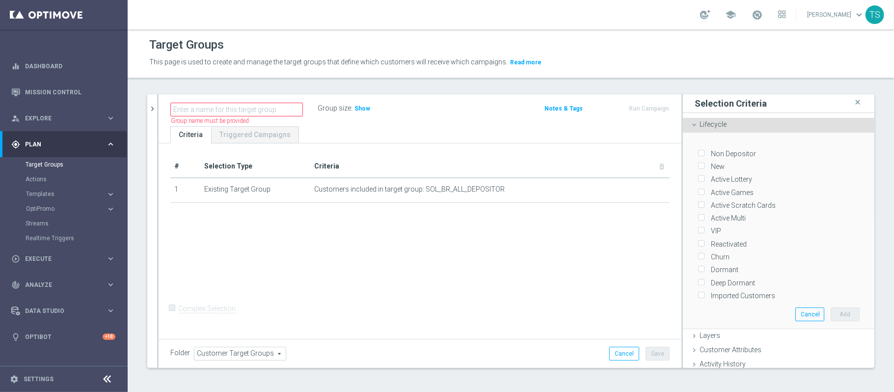
click at [670, 188] on label "Active Games" at bounding box center [731, 192] width 46 height 9
click at [670, 189] on input "Active Games" at bounding box center [701, 192] width 6 height 6
checkbox input "true"
click at [670, 202] on input "Active Scratch Cards" at bounding box center [701, 205] width 6 height 6
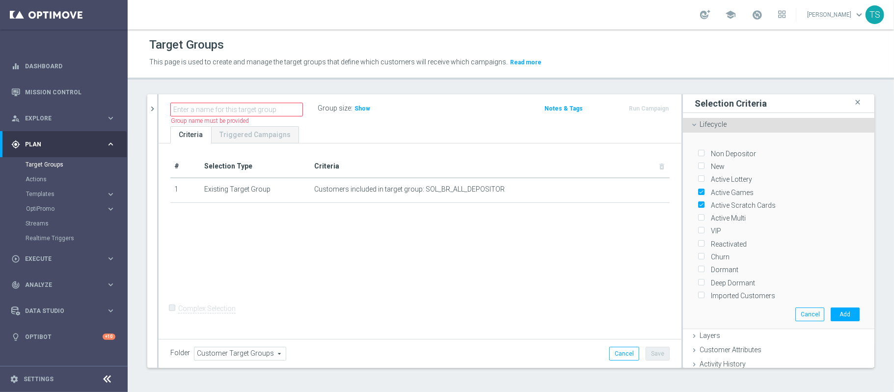
checkbox input "false"
click at [670, 215] on input "Active Multi" at bounding box center [701, 218] width 6 height 6
checkbox input "true"
click at [670, 202] on input "Active Scratch Cards" at bounding box center [701, 205] width 6 height 6
checkbox input "true"
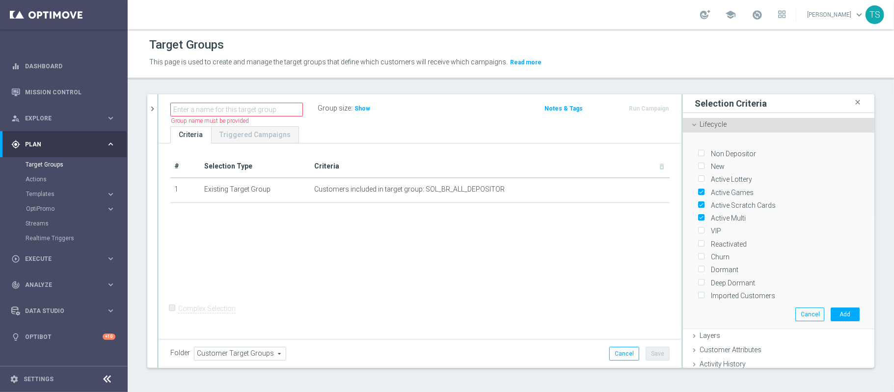
click at [670, 176] on input "Active Lottery" at bounding box center [701, 179] width 6 height 6
checkbox input "true"
click at [670, 294] on button "Add" at bounding box center [845, 314] width 29 height 14
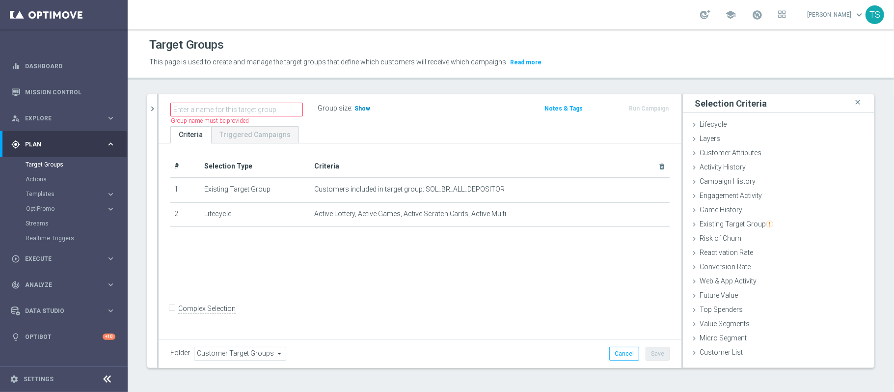
click at [364, 109] on span "Show" at bounding box center [363, 108] width 16 height 7
click at [670, 130] on div "Lifecycle done selection saved" at bounding box center [779, 125] width 192 height 15
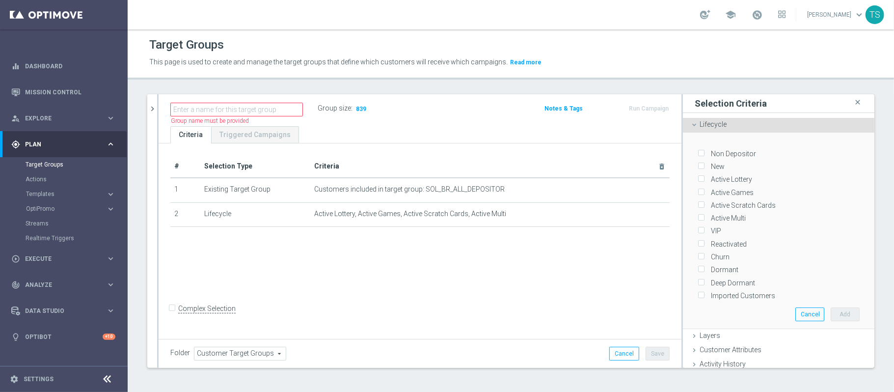
click at [670, 166] on div "New" at bounding box center [779, 164] width 162 height 13
click at [670, 165] on input "New" at bounding box center [701, 167] width 6 height 6
checkbox input "true"
click at [670, 294] on button "Add" at bounding box center [845, 314] width 29 height 14
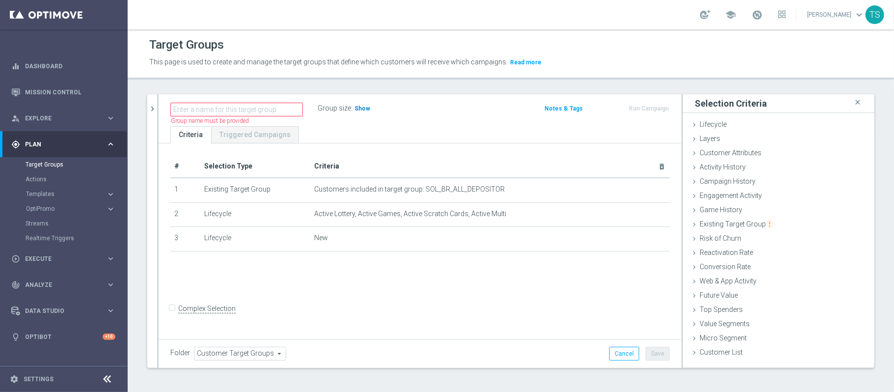
click at [363, 107] on span "Show" at bounding box center [363, 108] width 16 height 7
click at [464, 129] on ul "Criteria Triggered Campaigns" at bounding box center [420, 134] width 523 height 17
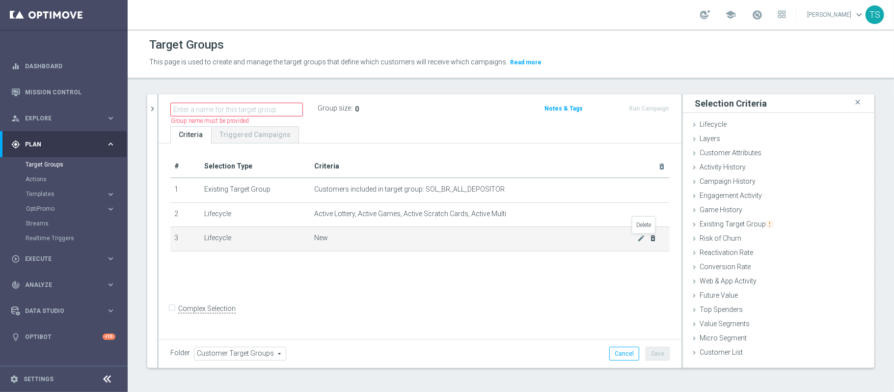
click at [650, 240] on icon "delete_forever" at bounding box center [654, 238] width 8 height 8
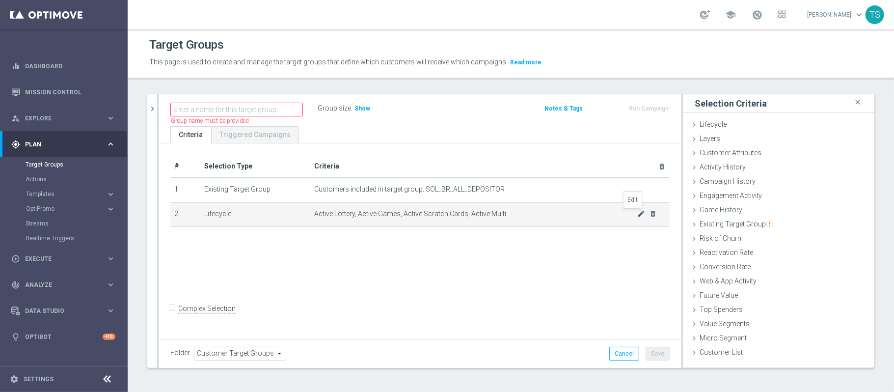
click at [638, 213] on icon "mode_edit" at bounding box center [642, 214] width 8 height 8
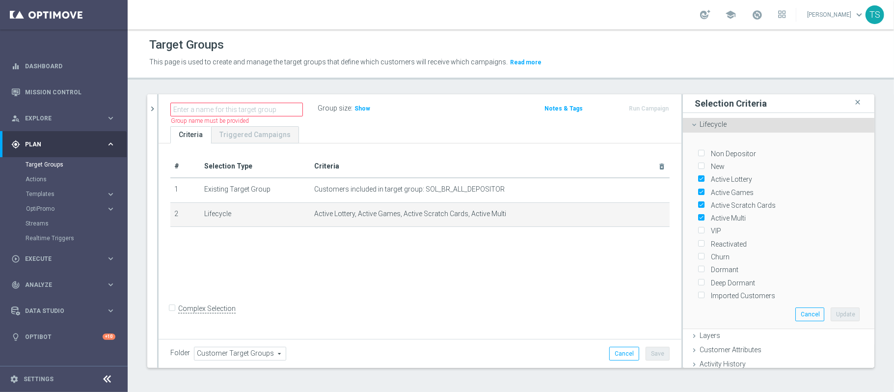
click at [670, 165] on input "New" at bounding box center [701, 167] width 6 height 6
checkbox input "true"
click at [670, 294] on button "Update" at bounding box center [845, 314] width 29 height 14
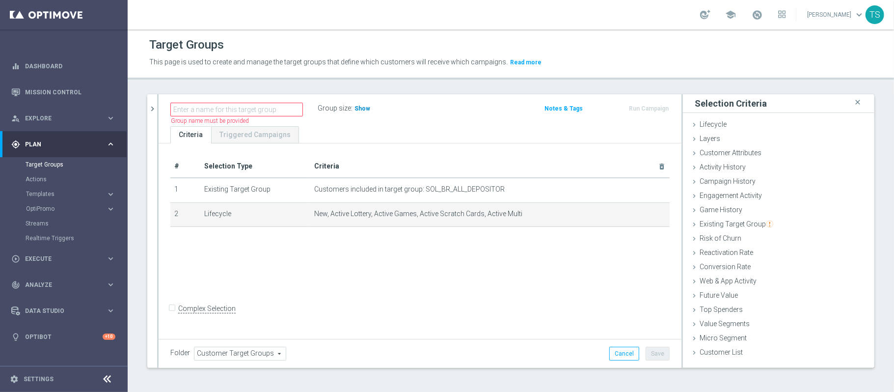
click at [358, 109] on span "Show" at bounding box center [363, 108] width 16 height 7
click at [638, 213] on icon "mode_edit" at bounding box center [642, 214] width 8 height 8
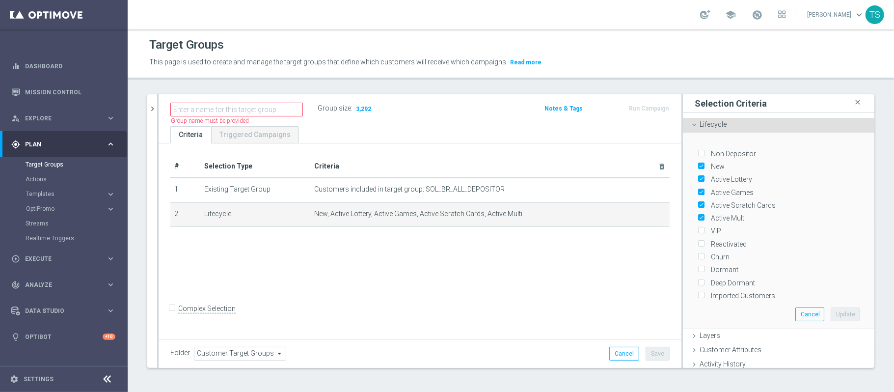
click at [670, 180] on input "Active Lottery" at bounding box center [701, 179] width 6 height 6
checkbox input "false"
click at [670, 191] on input "Active Games" at bounding box center [701, 192] width 6 height 6
checkbox input "true"
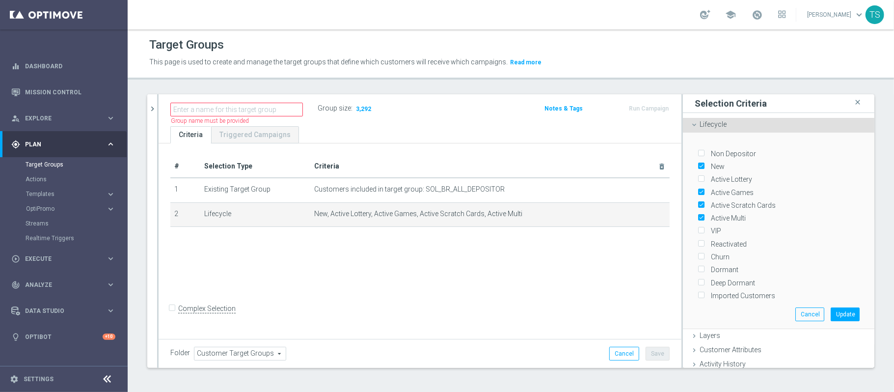
click at [670, 204] on input "Active Scratch Cards" at bounding box center [701, 205] width 6 height 6
checkbox input "true"
click at [670, 191] on input "Active Games" at bounding box center [701, 192] width 6 height 6
checkbox input "false"
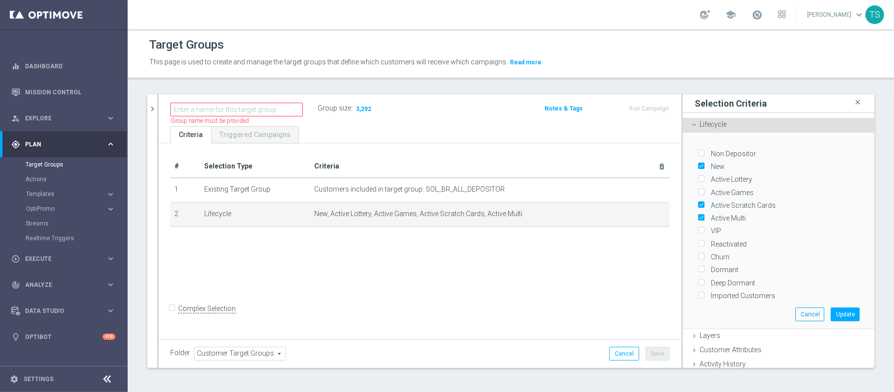
click at [670, 214] on label "Active Multi" at bounding box center [727, 218] width 38 height 9
click at [670, 215] on input "Active Multi" at bounding box center [701, 218] width 6 height 6
checkbox input "false"
click at [670, 202] on input "Active Scratch Cards" at bounding box center [701, 205] width 6 height 6
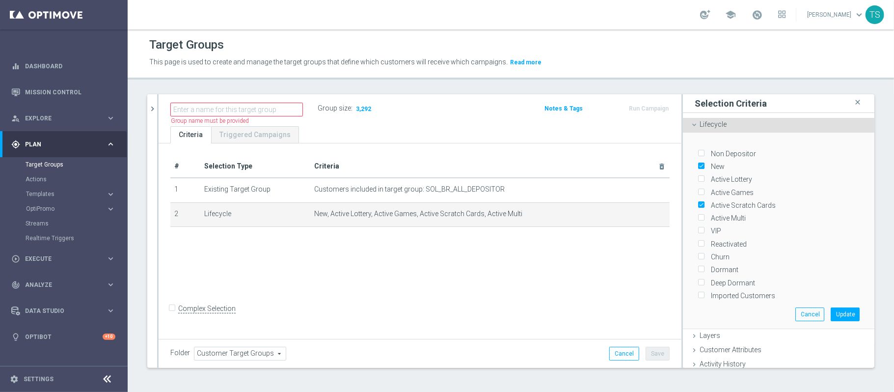
click at [670, 204] on input "Active Scratch Cards" at bounding box center [701, 205] width 6 height 6
click at [670, 205] on input "Active Scratch Cards" at bounding box center [701, 205] width 6 height 6
checkbox input "false"
click at [670, 294] on button "Update" at bounding box center [845, 314] width 29 height 14
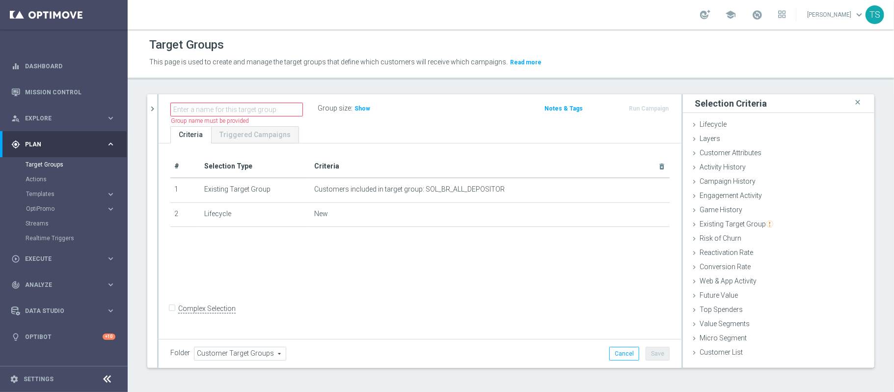
click at [360, 114] on h3 "Show" at bounding box center [363, 108] width 18 height 11
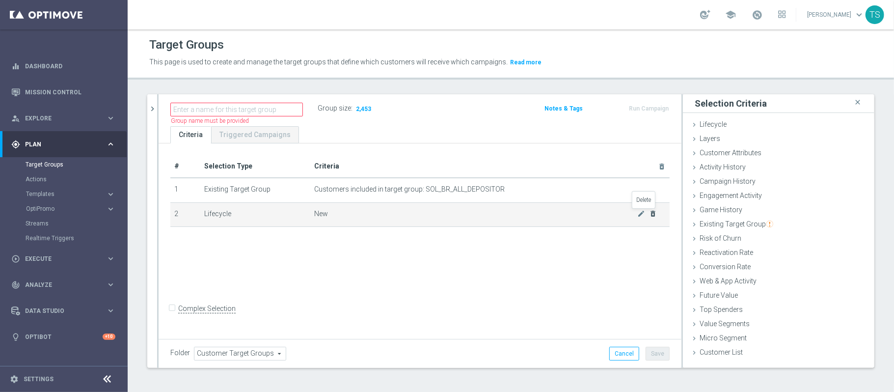
click at [650, 217] on icon "delete_forever" at bounding box center [654, 214] width 8 height 8
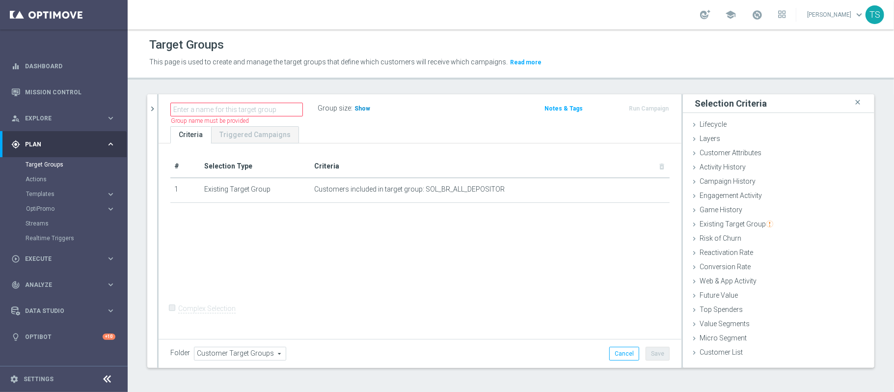
click at [356, 105] on span "Show" at bounding box center [363, 108] width 16 height 7
click at [65, 119] on span "Explore" at bounding box center [65, 118] width 81 height 6
click at [67, 138] on link "Customer Explorer" at bounding box center [64, 139] width 77 height 8
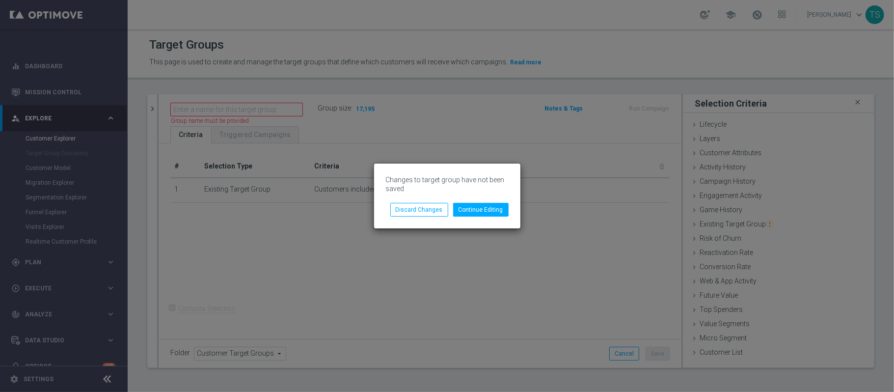
click at [452, 217] on div "Changes to target group have not been saved Continue Editing Discard Changes" at bounding box center [447, 196] width 146 height 65
click at [428, 207] on button "Discard Changes" at bounding box center [419, 210] width 58 height 14
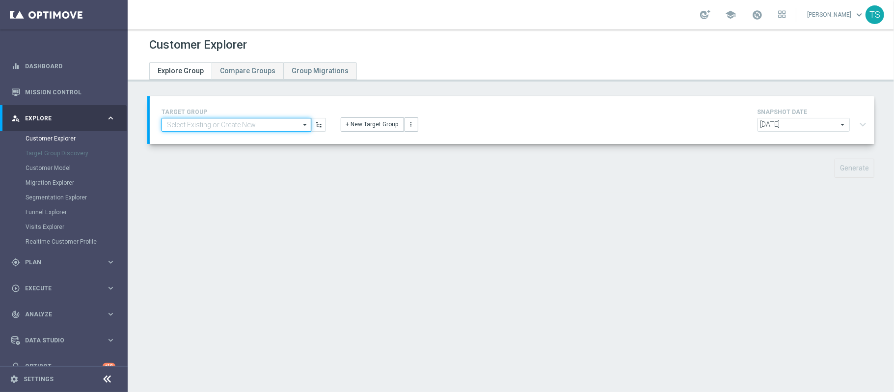
click at [274, 126] on input at bounding box center [237, 125] width 150 height 14
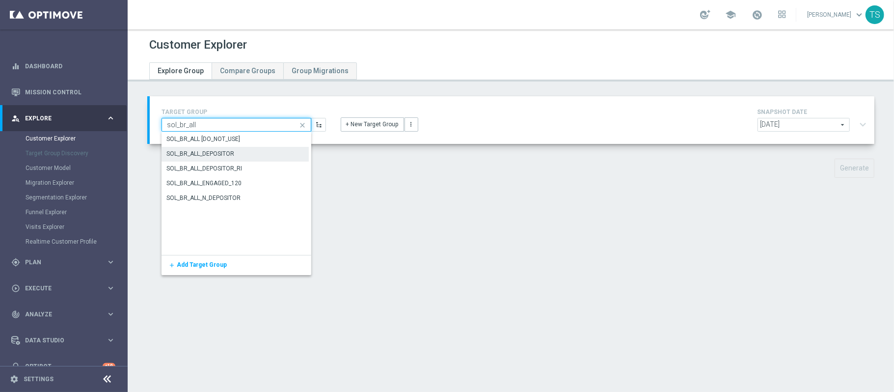
type input "sol_br_all"
click at [252, 152] on div "SOL_BR_ALL_DEPOSITOR" at bounding box center [235, 154] width 147 height 14
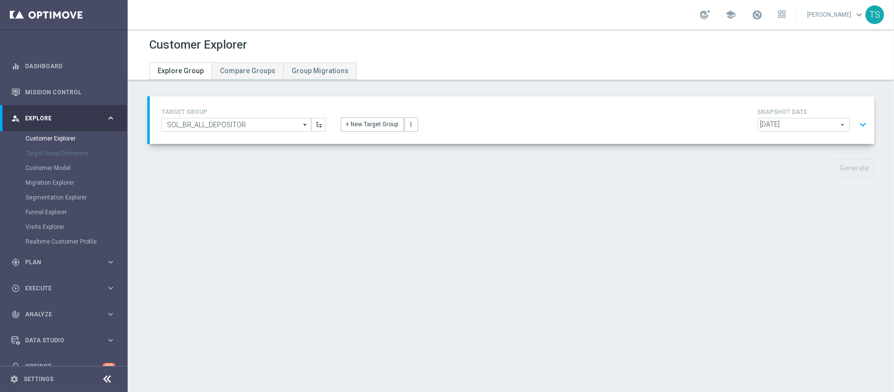
click at [670, 124] on button "expand_more" at bounding box center [863, 124] width 14 height 19
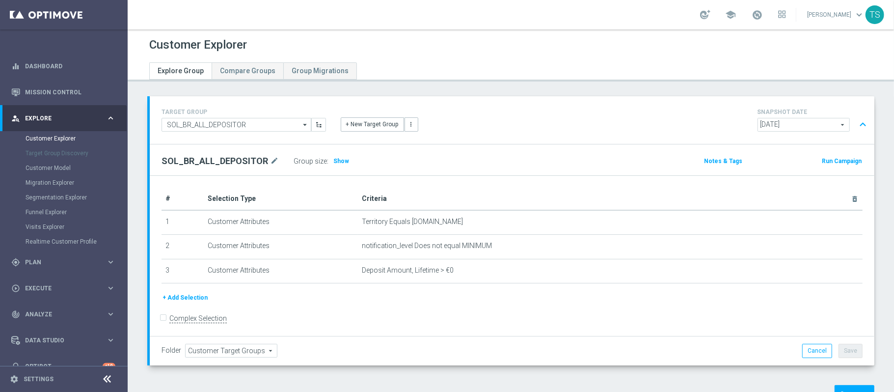
click at [670, 118] on button "expand_less" at bounding box center [863, 124] width 14 height 19
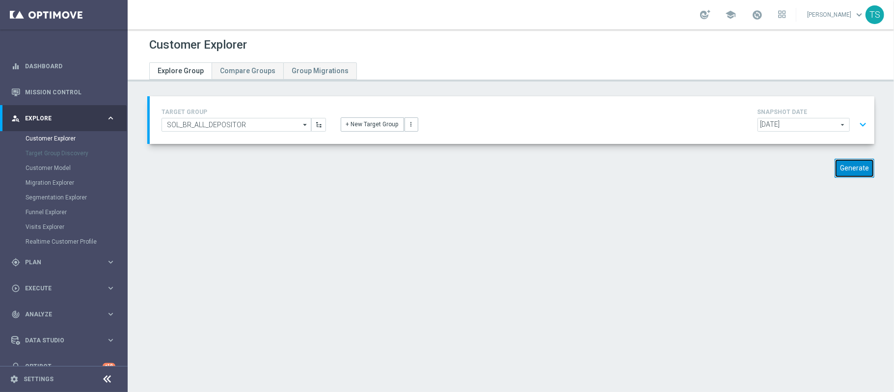
click at [670, 163] on button "Generate" at bounding box center [855, 168] width 40 height 19
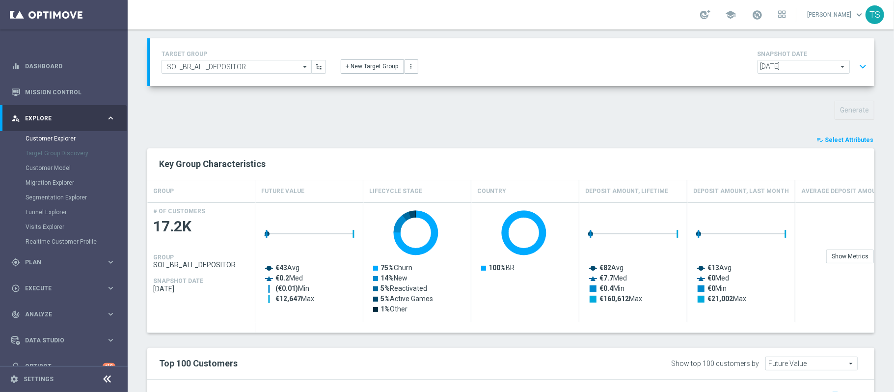
scroll to position [49, 0]
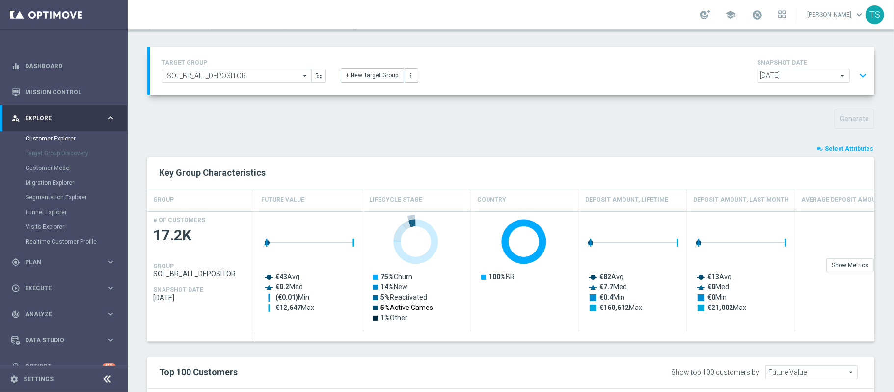
click at [408, 294] on text "5% Active Games" at bounding box center [407, 307] width 53 height 8
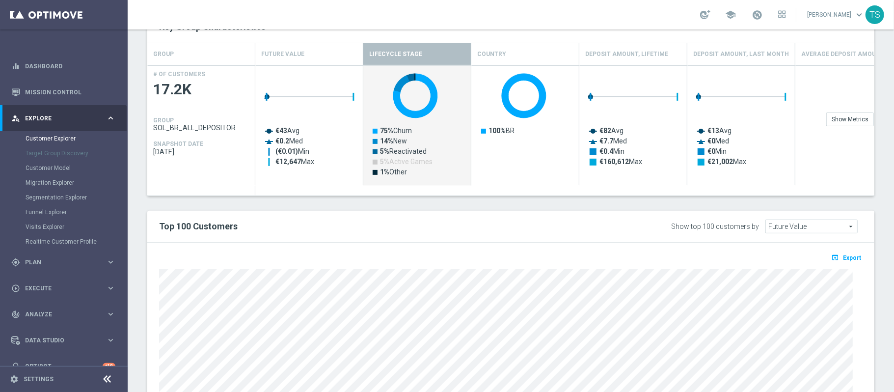
scroll to position [180, 0]
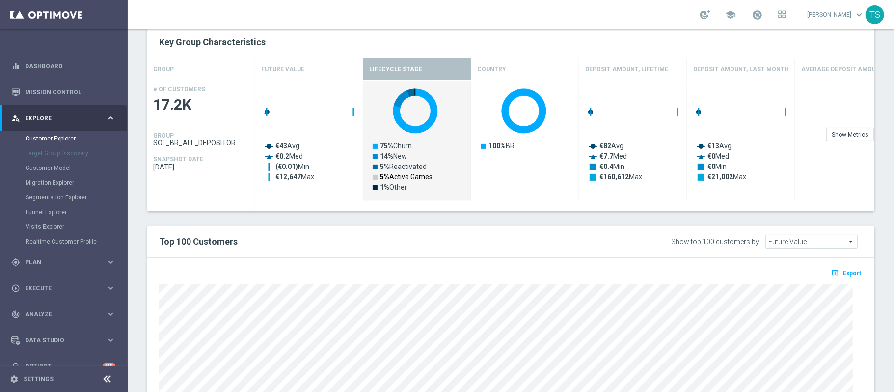
click at [423, 176] on text "5% Active Games" at bounding box center [406, 177] width 53 height 8
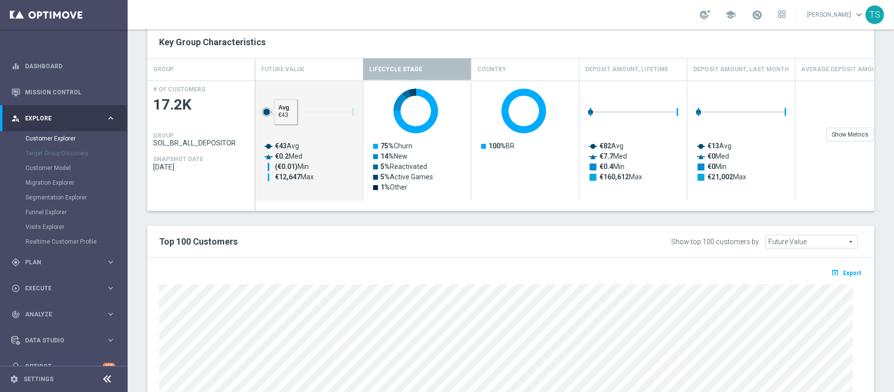
click at [296, 115] on g "Press SPACE to deselect this row." at bounding box center [308, 112] width 92 height 10
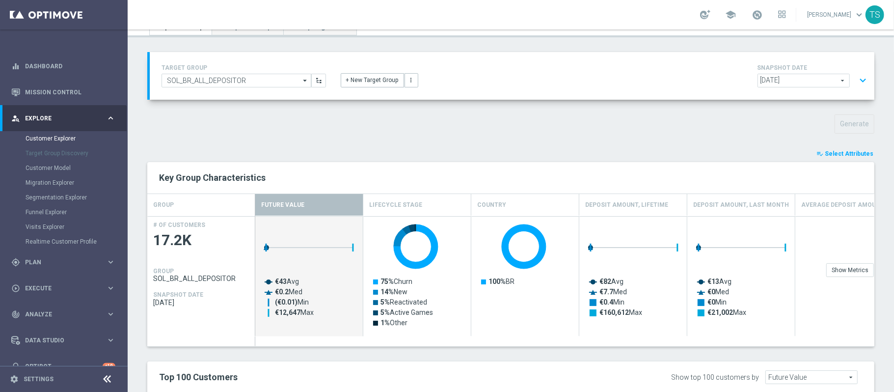
scroll to position [131, 0]
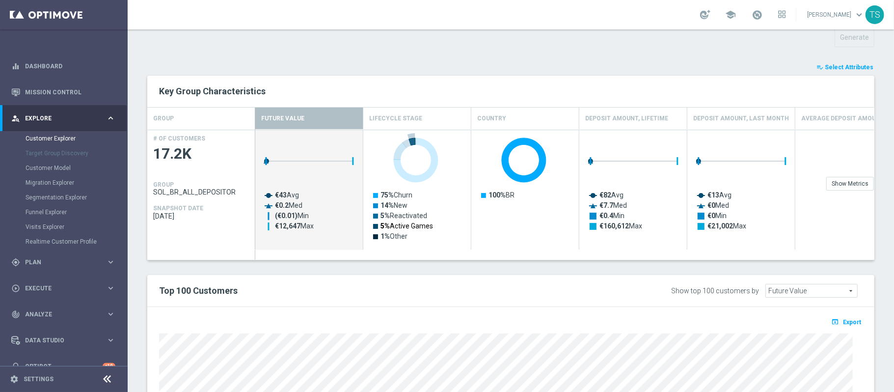
click at [402, 226] on text "5% Active Games" at bounding box center [407, 226] width 53 height 8
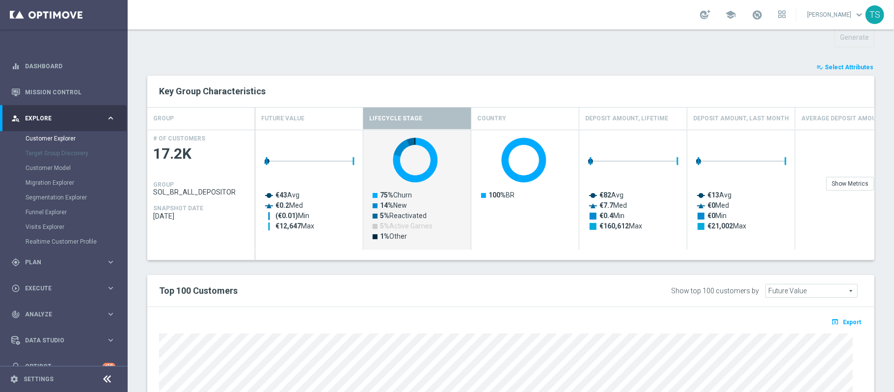
click at [403, 227] on text "5% Active Games" at bounding box center [406, 226] width 53 height 8
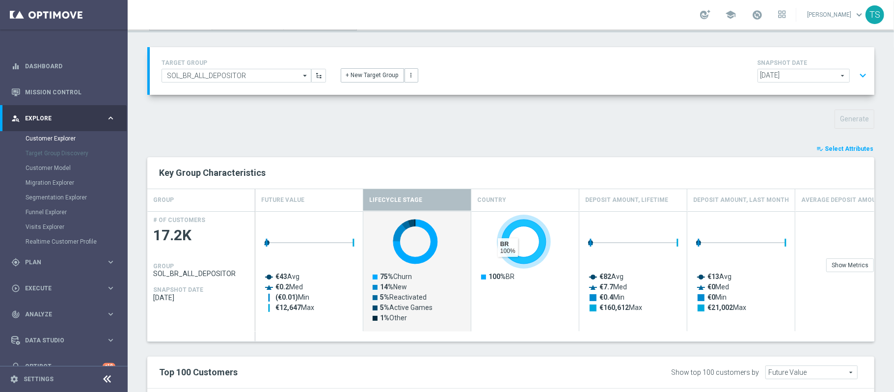
scroll to position [311, 0]
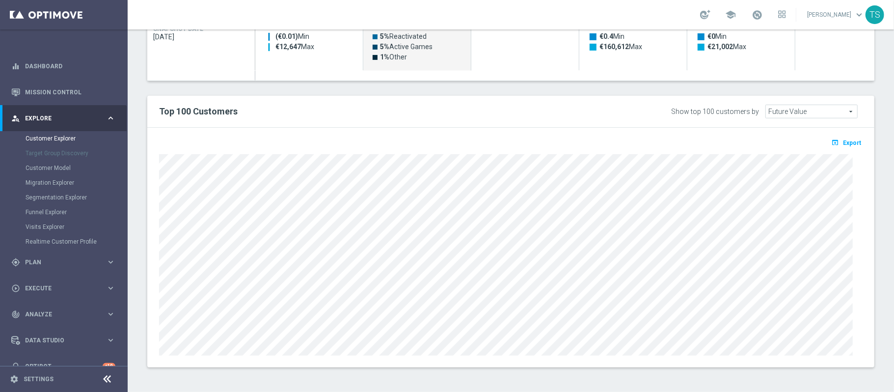
click at [670, 81] on div "GROUP Future Value Lifecycle Stage Country Deposit Amount, Lifetime Deposit Amo…" at bounding box center [510, 4] width 727 height 153
click at [466, 123] on div "Top 100 Customers Show top 100 customers by Future Value Future Value arrow_dro…" at bounding box center [510, 112] width 727 height 32
click at [345, 294] on div "TARGET GROUP SOL_BR_ALL_DEPOSITOR SOL_BR_ALL_DEPOSITOR arrow_drop_down Show Sel…" at bounding box center [511, 84] width 767 height 596
click at [422, 294] on div "TARGET GROUP SOL_BR_ALL_DEPOSITOR SOL_BR_ALL_DEPOSITOR arrow_drop_down Show Sel…" at bounding box center [511, 84] width 767 height 596
click at [486, 294] on div "TARGET GROUP SOL_BR_ALL_DEPOSITOR SOL_BR_ALL_DEPOSITOR arrow_drop_down Show Sel…" at bounding box center [511, 84] width 767 height 596
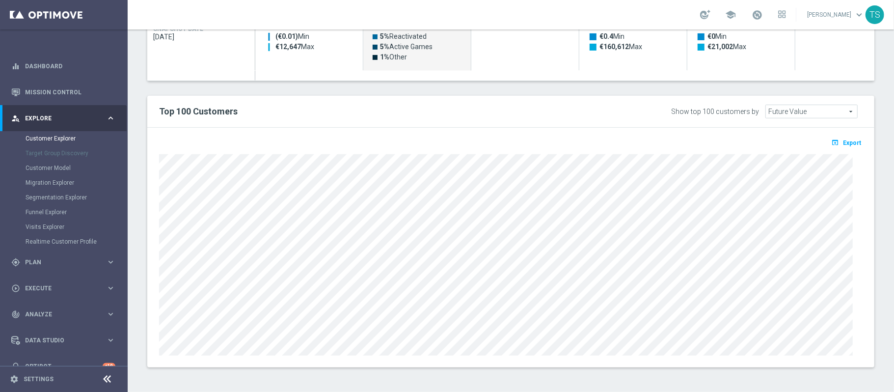
click at [220, 294] on div "open_in_browser Export" at bounding box center [510, 248] width 727 height 240
